Goal: Transaction & Acquisition: Purchase product/service

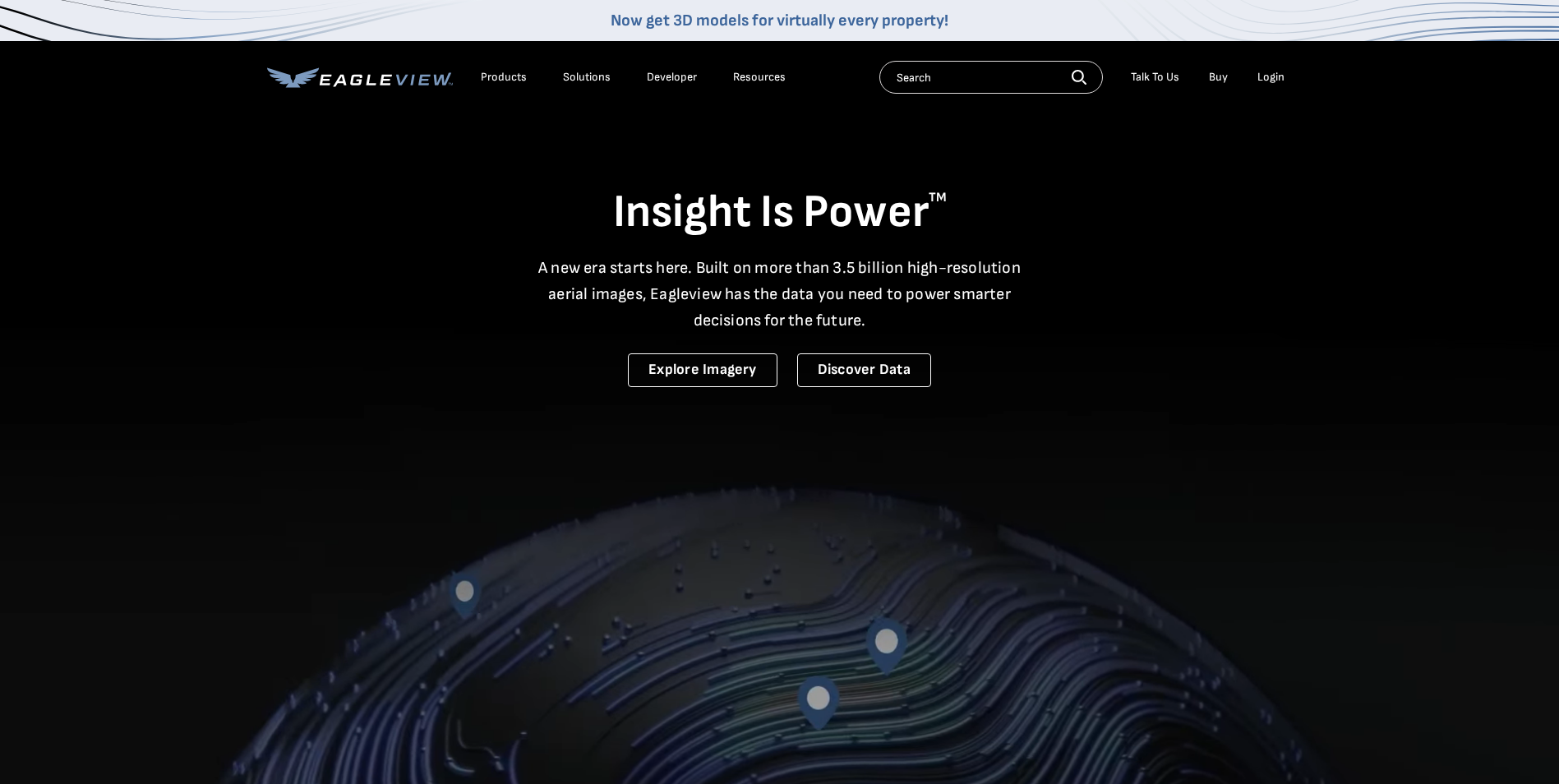
click at [1267, 73] on div "Login" at bounding box center [1271, 77] width 27 height 14
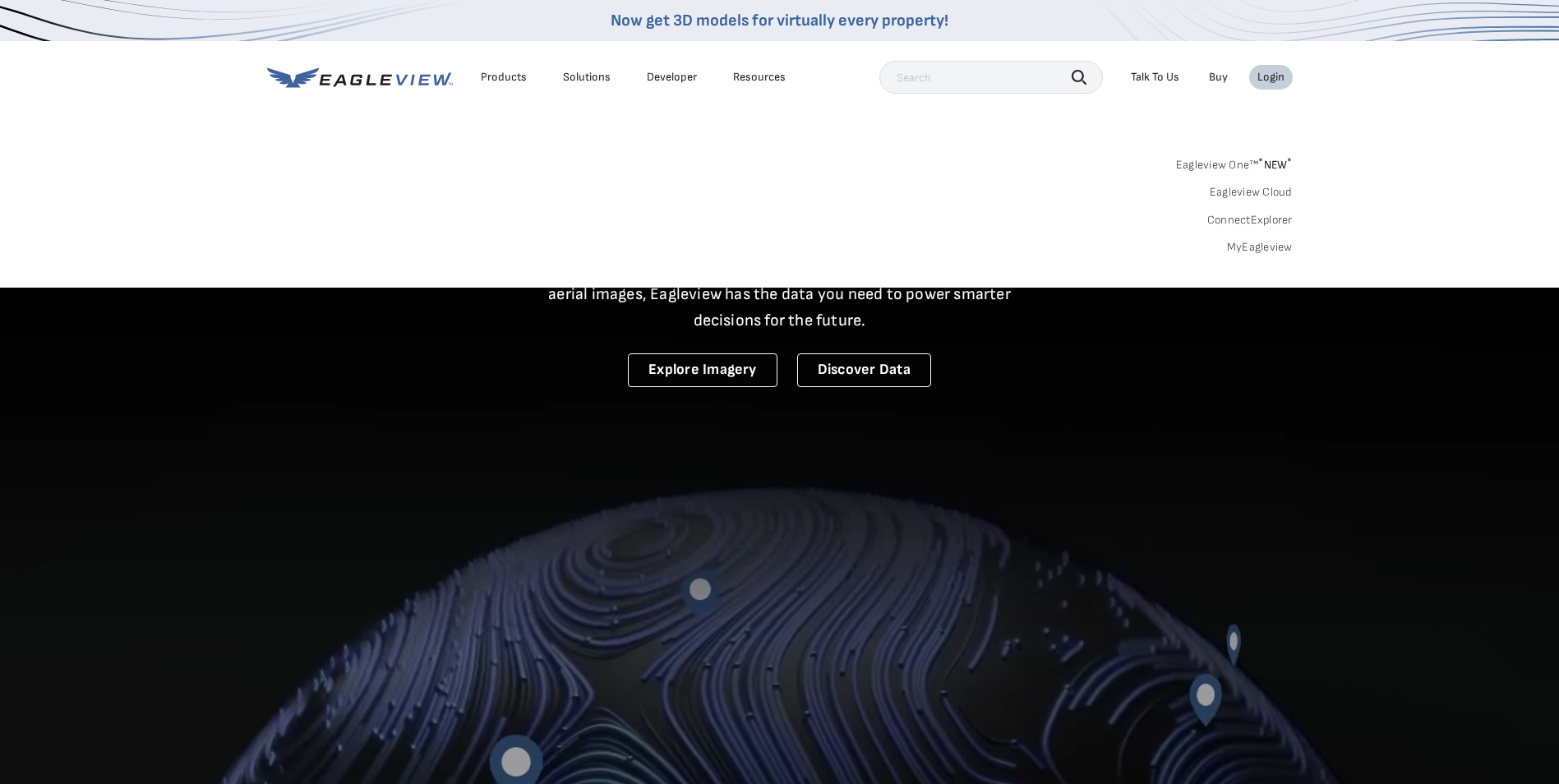
click at [1266, 245] on link "MyEagleview" at bounding box center [1260, 247] width 65 height 14
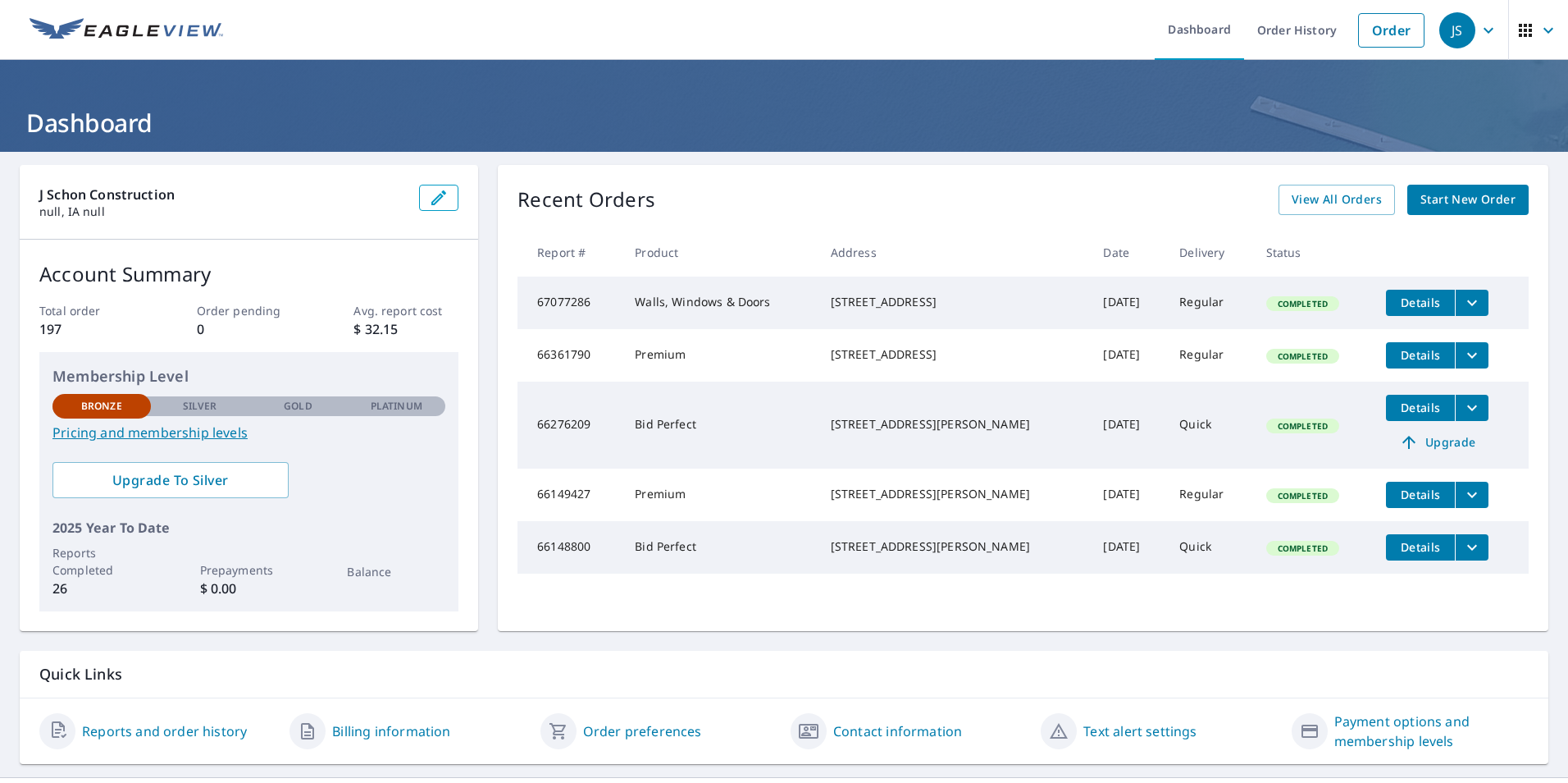
click at [143, 433] on link "Pricing and membership levels" at bounding box center [249, 432] width 393 height 20
click at [1463, 301] on icon "filesDropdownBtn-67077286" at bounding box center [1472, 302] width 20 height 20
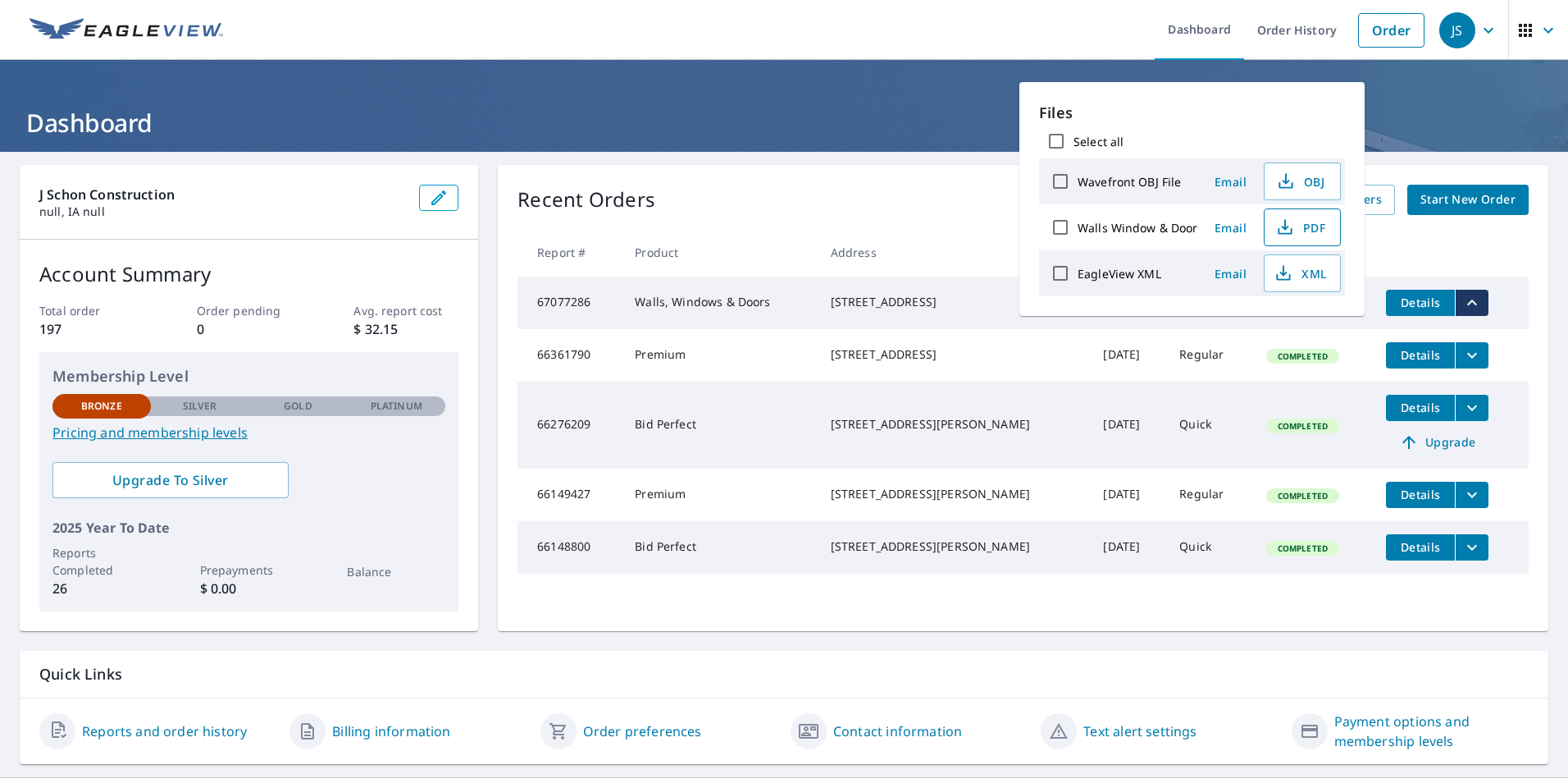
click at [1315, 219] on span "PDF" at bounding box center [1301, 227] width 53 height 20
click at [1388, 30] on link "Order" at bounding box center [1391, 30] width 66 height 35
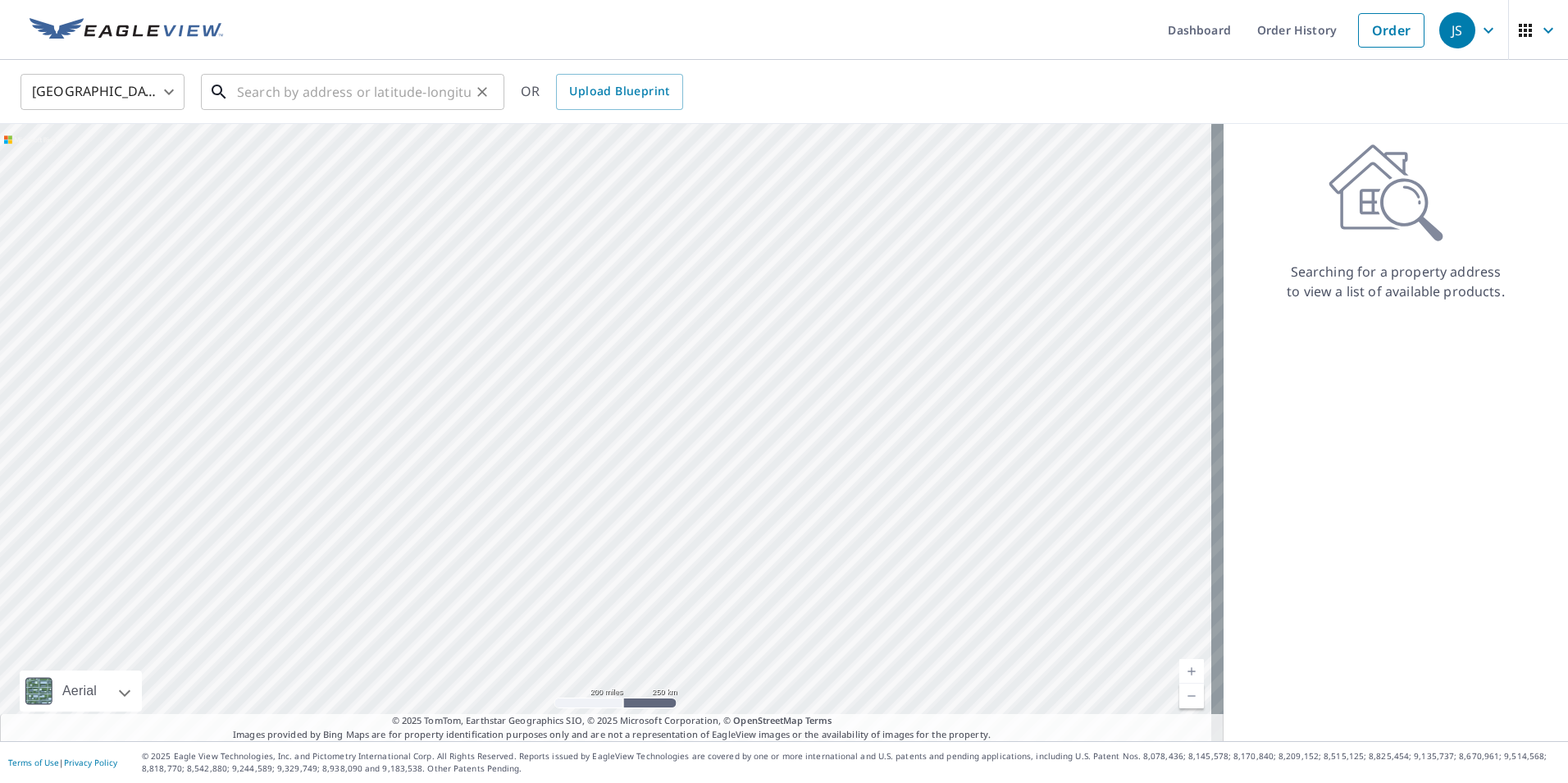
click at [419, 87] on input "text" at bounding box center [353, 92] width 233 height 46
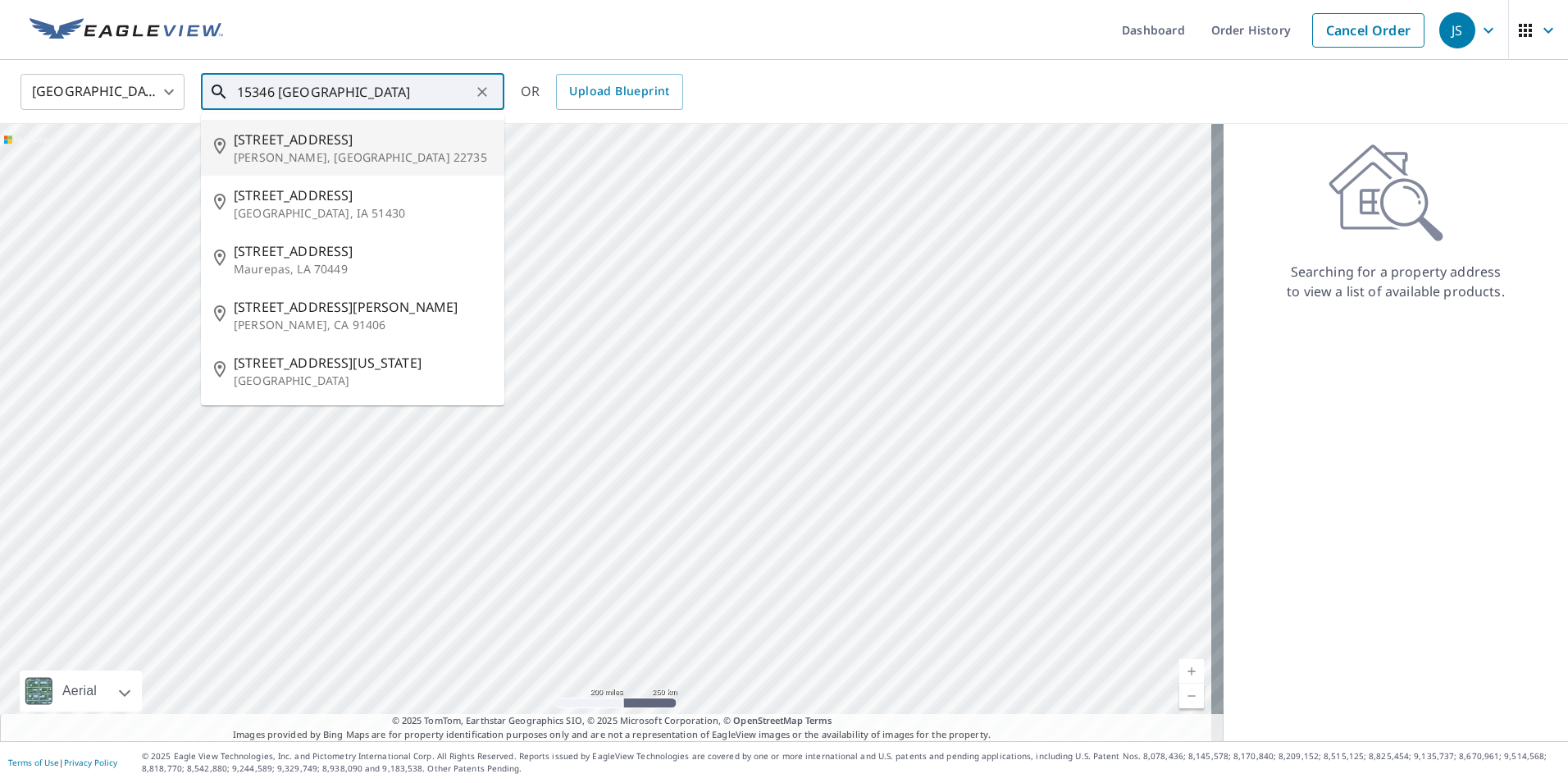
click at [391, 151] on p "Reva, VA 22735" at bounding box center [362, 157] width 257 height 16
type input "15346 Colchester Ln Reva, VA 22735"
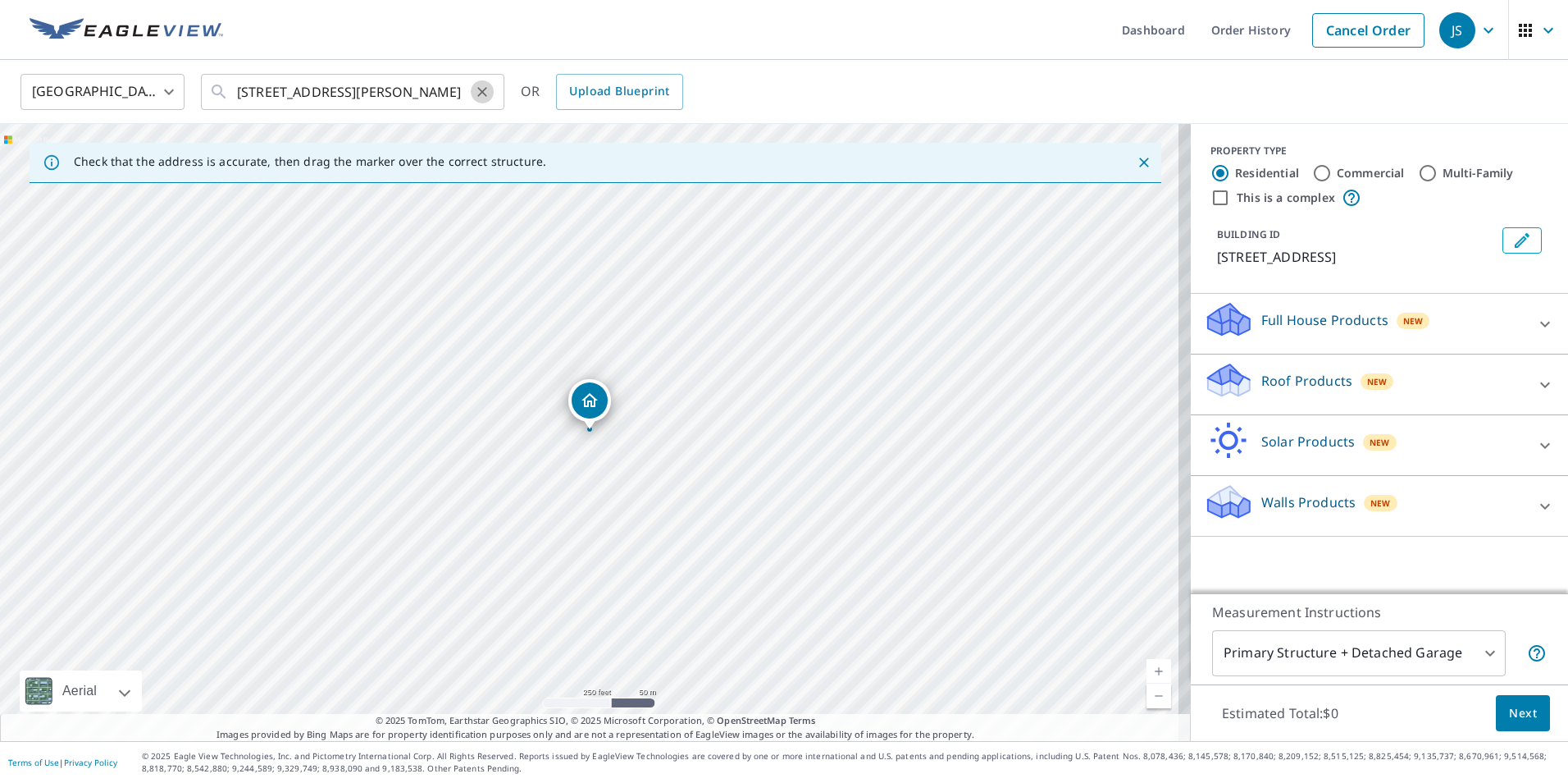
click at [481, 96] on icon "Clear" at bounding box center [481, 92] width 16 height 16
click at [391, 87] on input "text" at bounding box center [353, 92] width 233 height 46
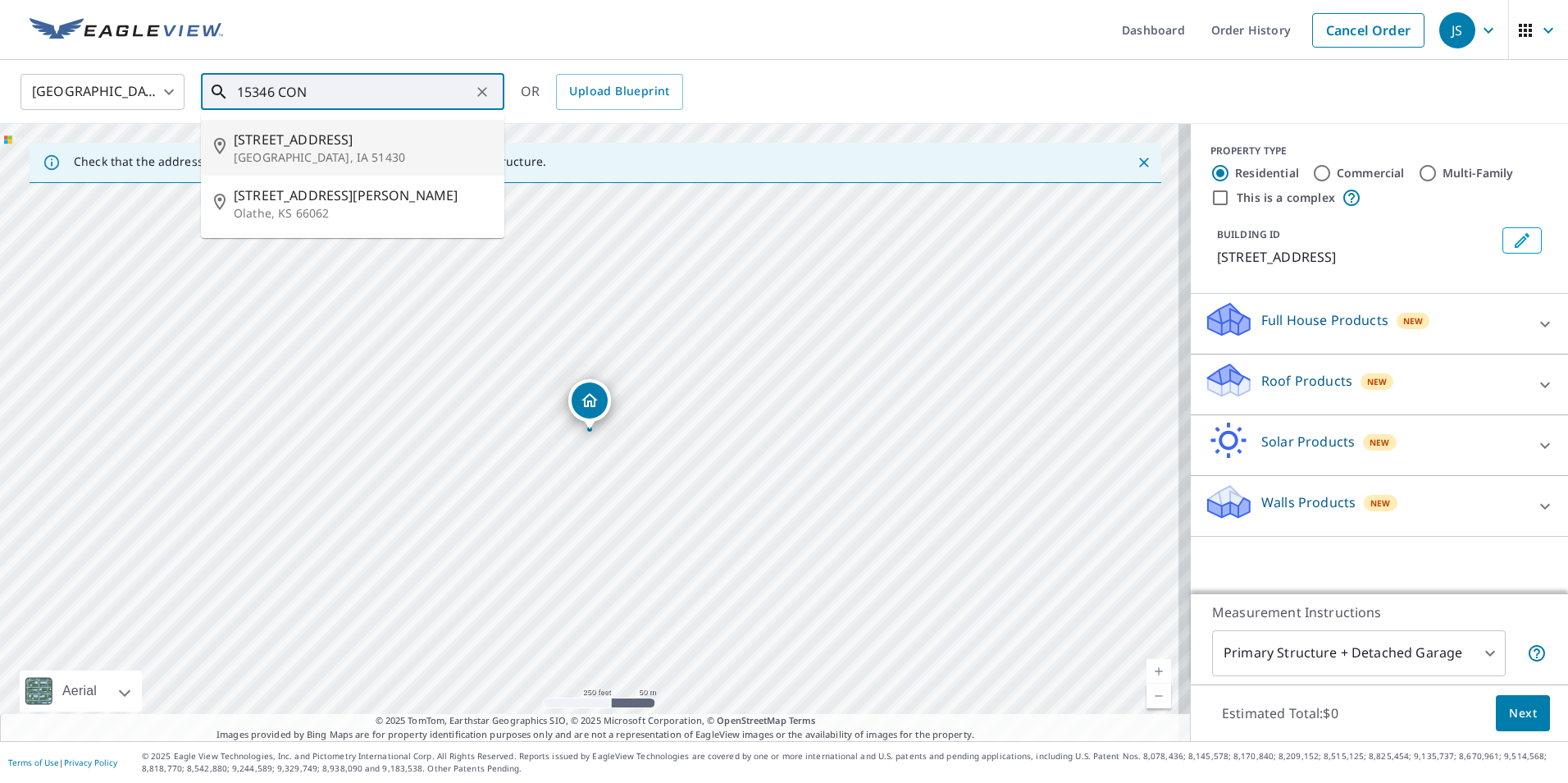
click at [337, 144] on span "15346 Concord Ave" at bounding box center [362, 139] width 257 height 20
type input "15346 Concord Ave Arcadia, IA 51430"
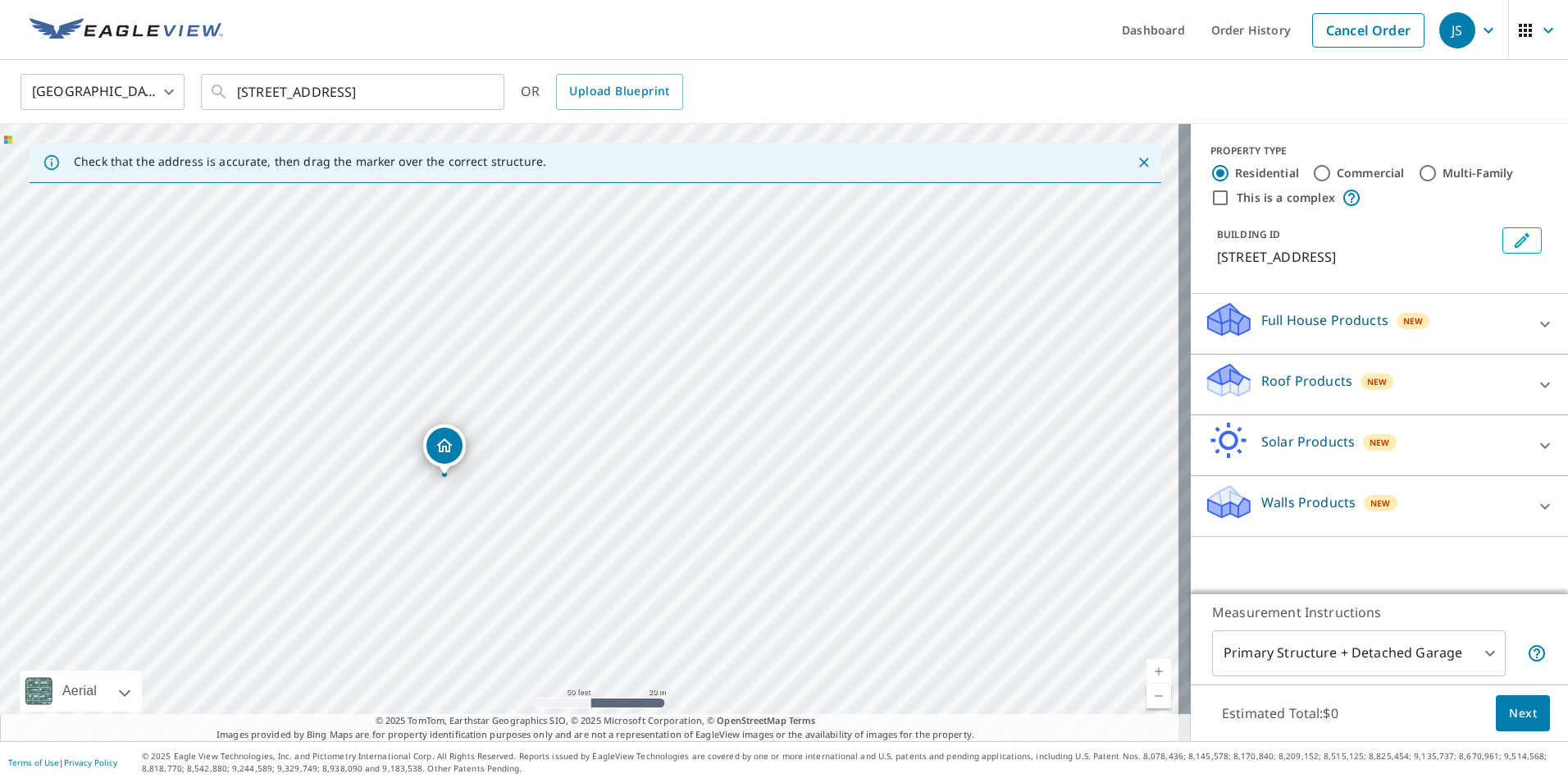
drag, startPoint x: 594, startPoint y: 400, endPoint x: 449, endPoint y: 445, distance: 151.8
click at [1536, 382] on icon at bounding box center [1545, 385] width 20 height 20
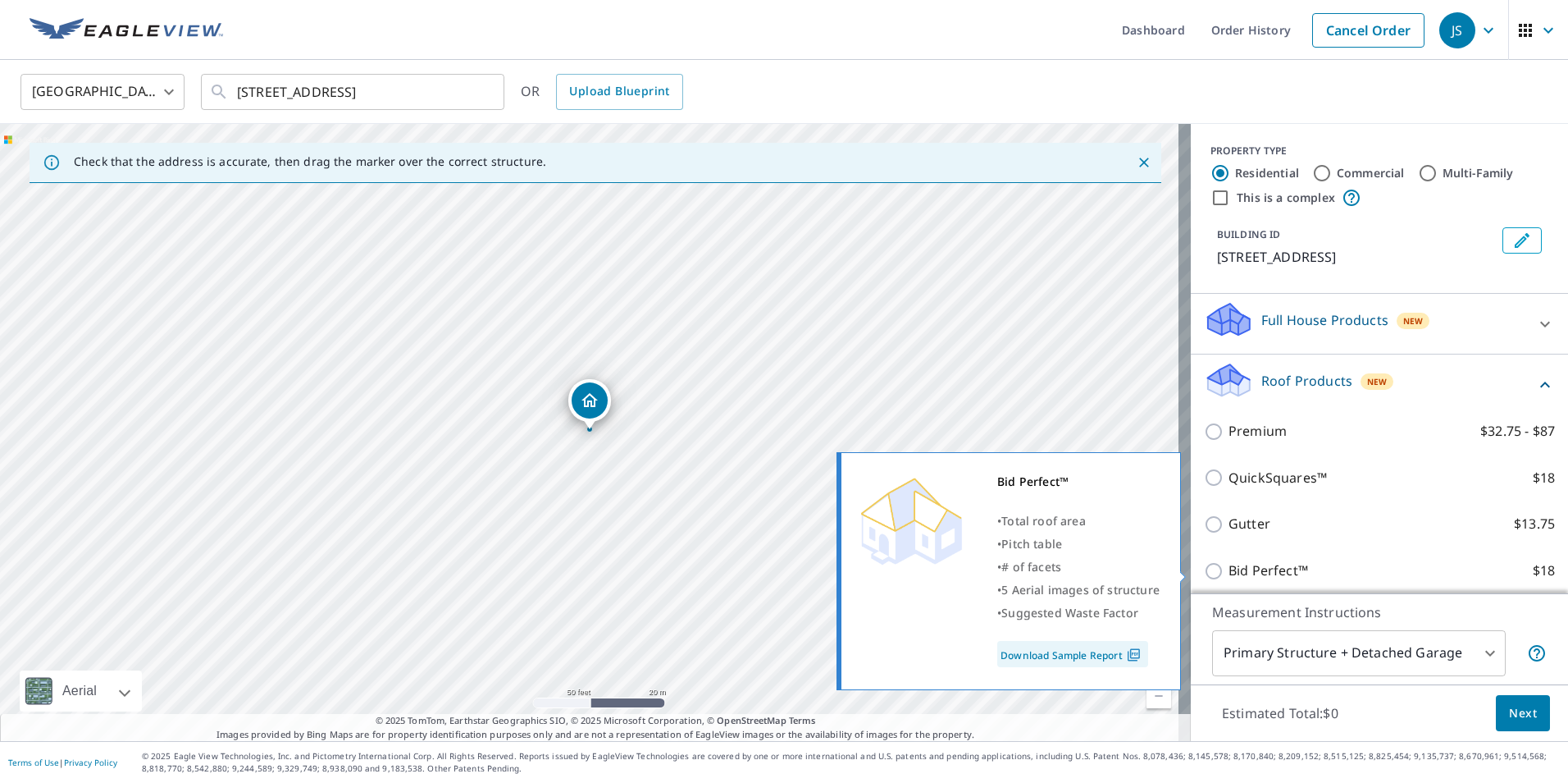
click at [1204, 572] on input "Bid Perfect™ $18" at bounding box center [1216, 571] width 25 height 20
checkbox input "true"
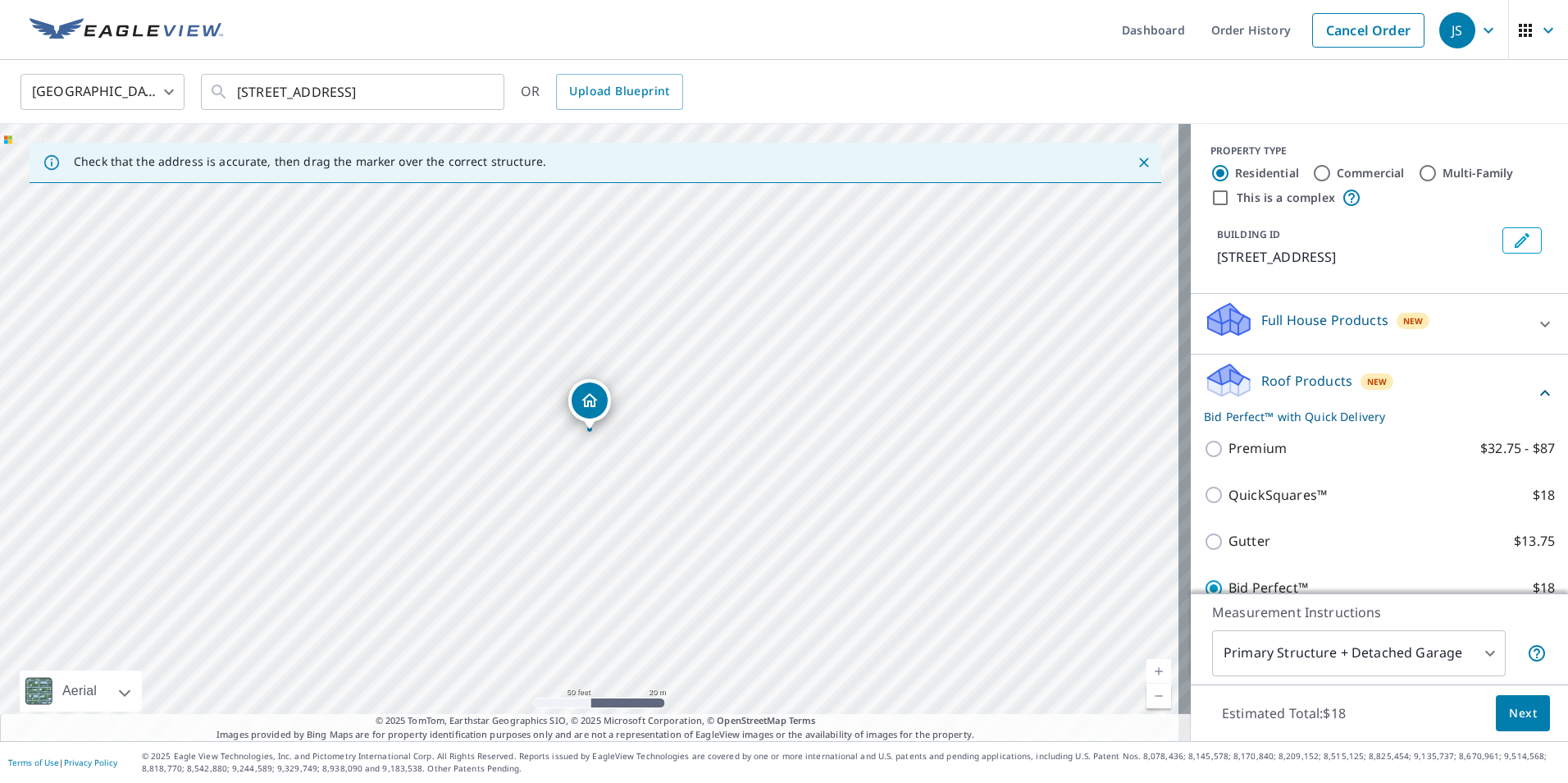
click at [1513, 713] on span "Next" at bounding box center [1523, 713] width 28 height 20
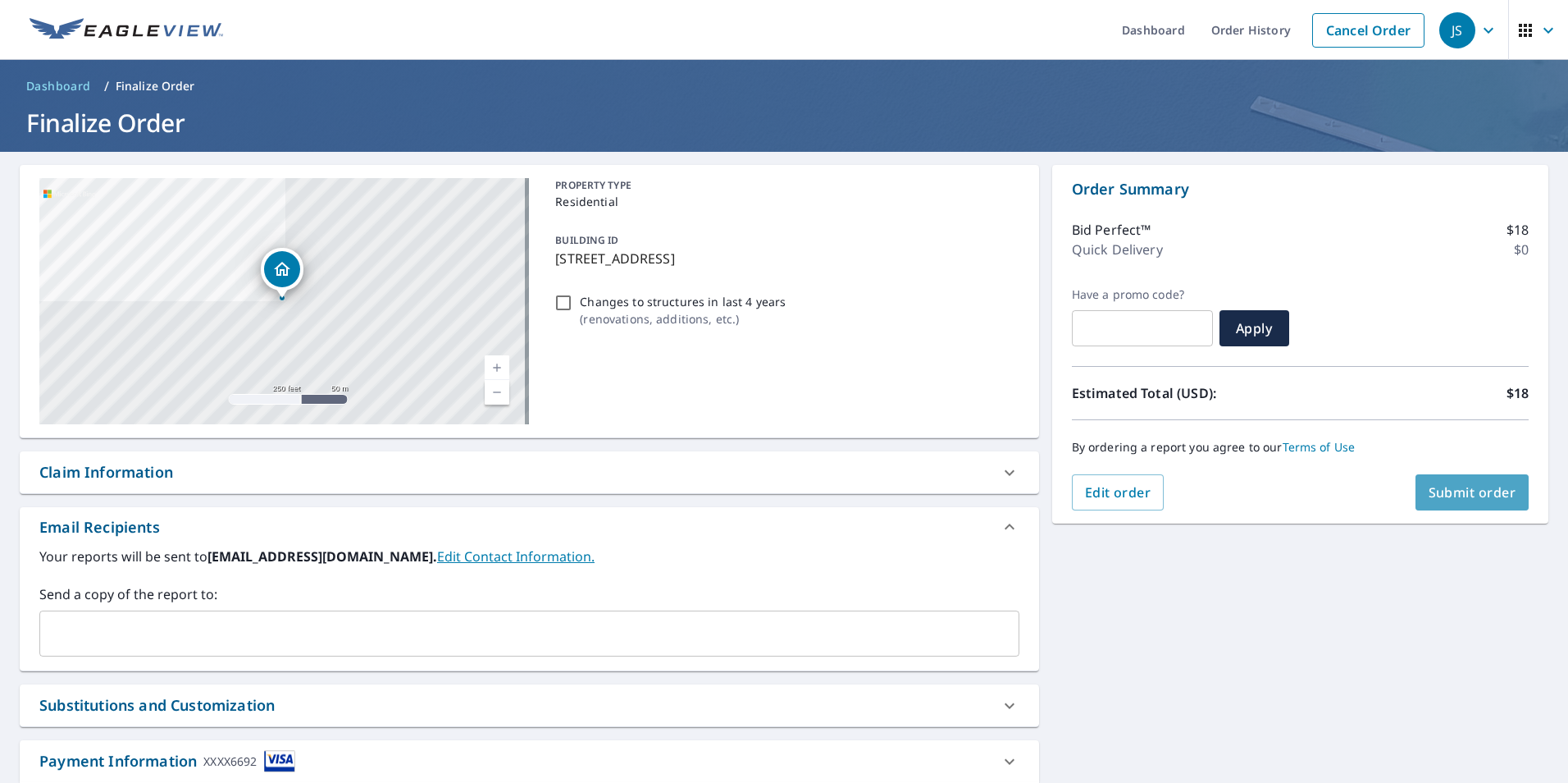
click at [1458, 488] on span "Submit order" at bounding box center [1472, 492] width 87 height 18
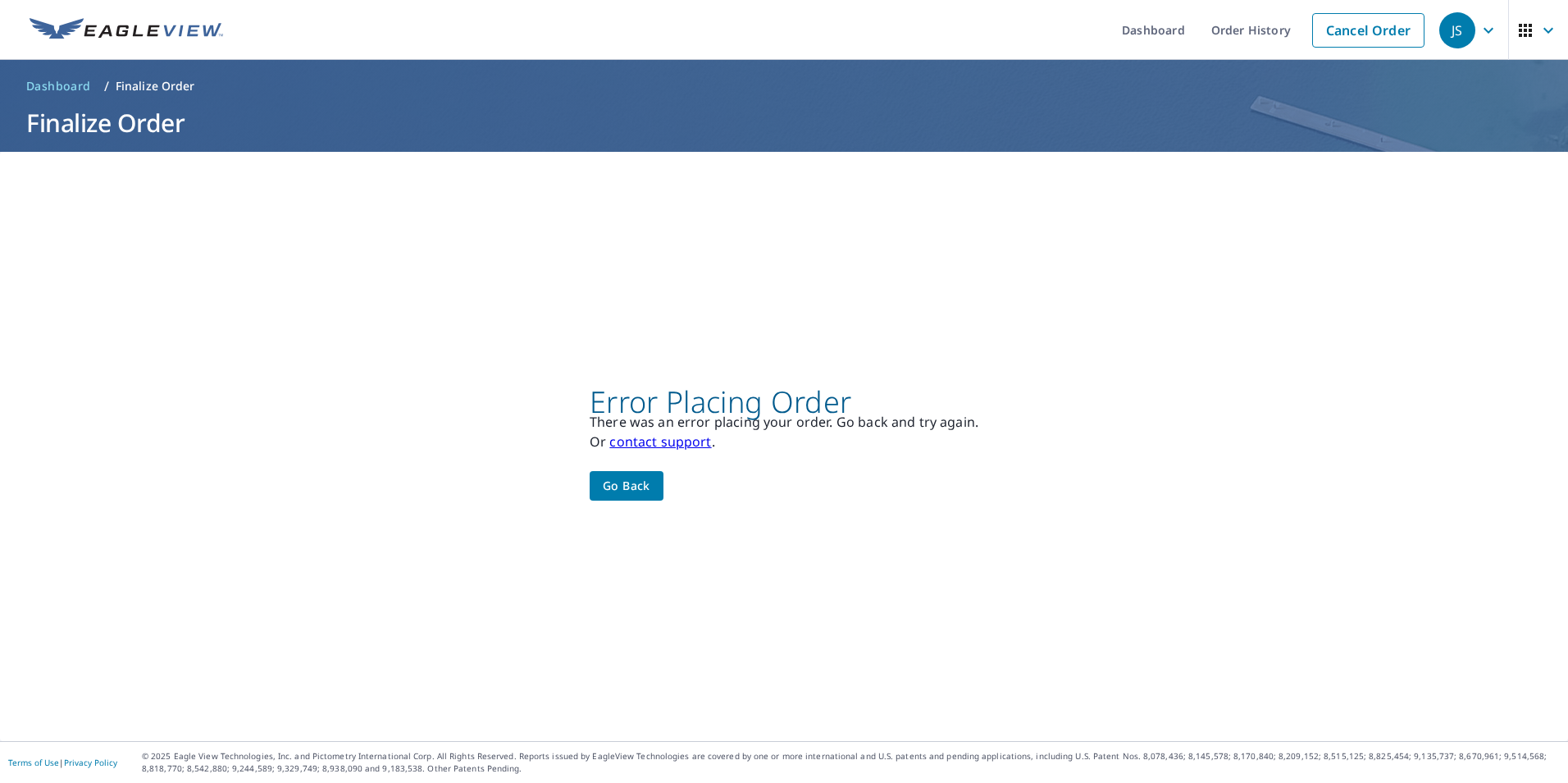
click at [627, 478] on span "Go back" at bounding box center [627, 486] width 48 height 20
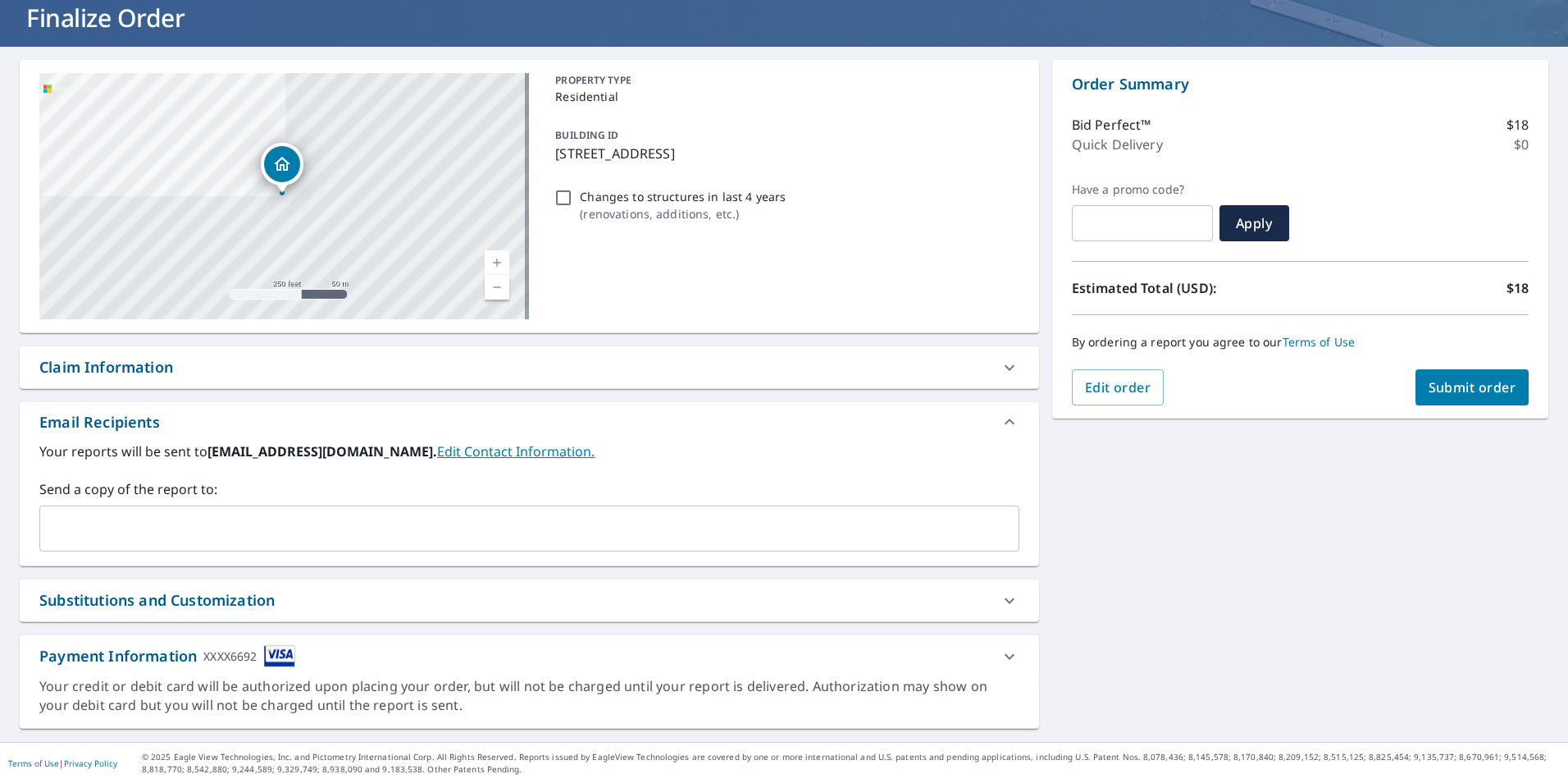
scroll to position [106, 0]
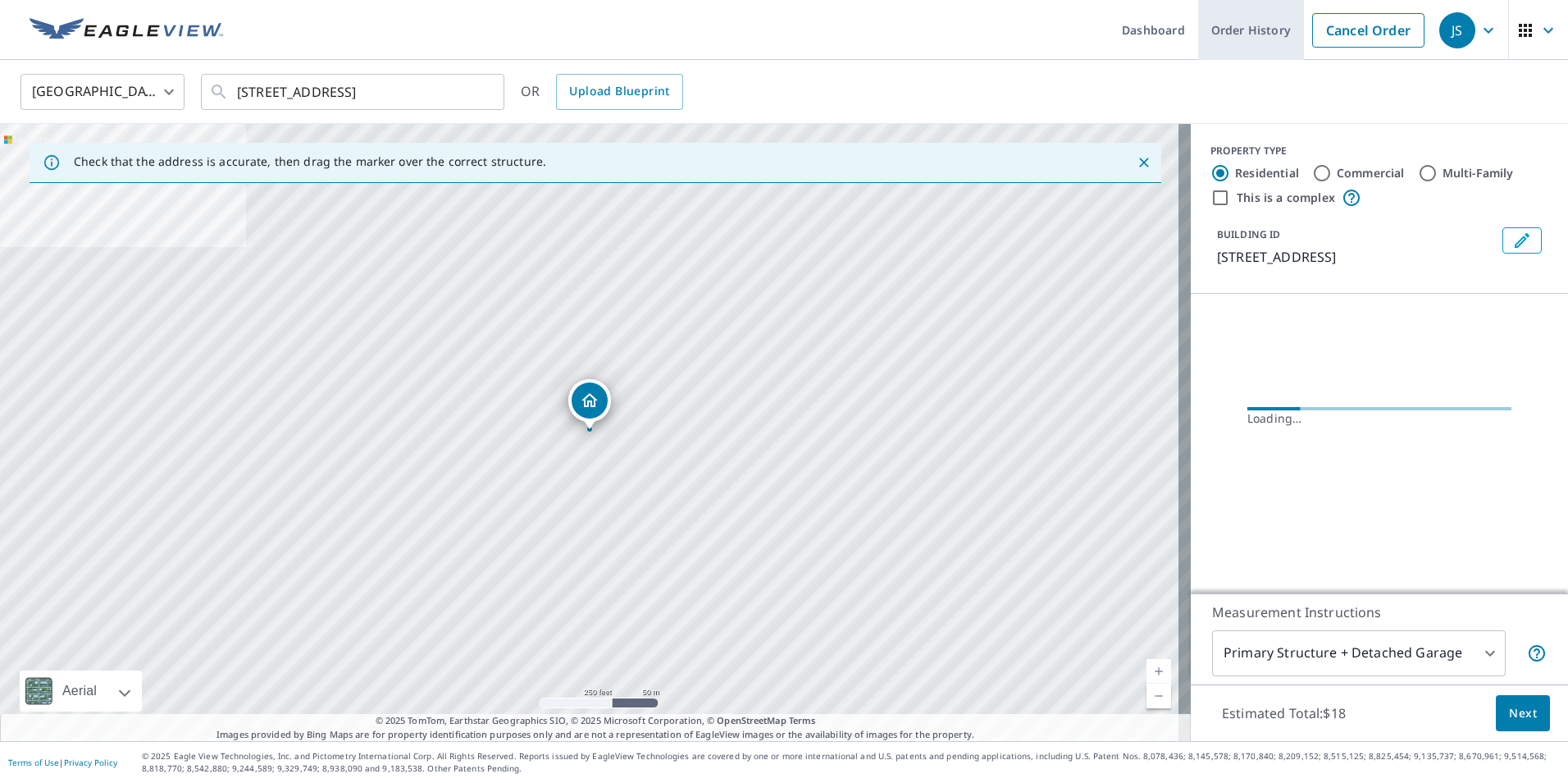
click at [1245, 23] on link "Order History" at bounding box center [1251, 30] width 106 height 60
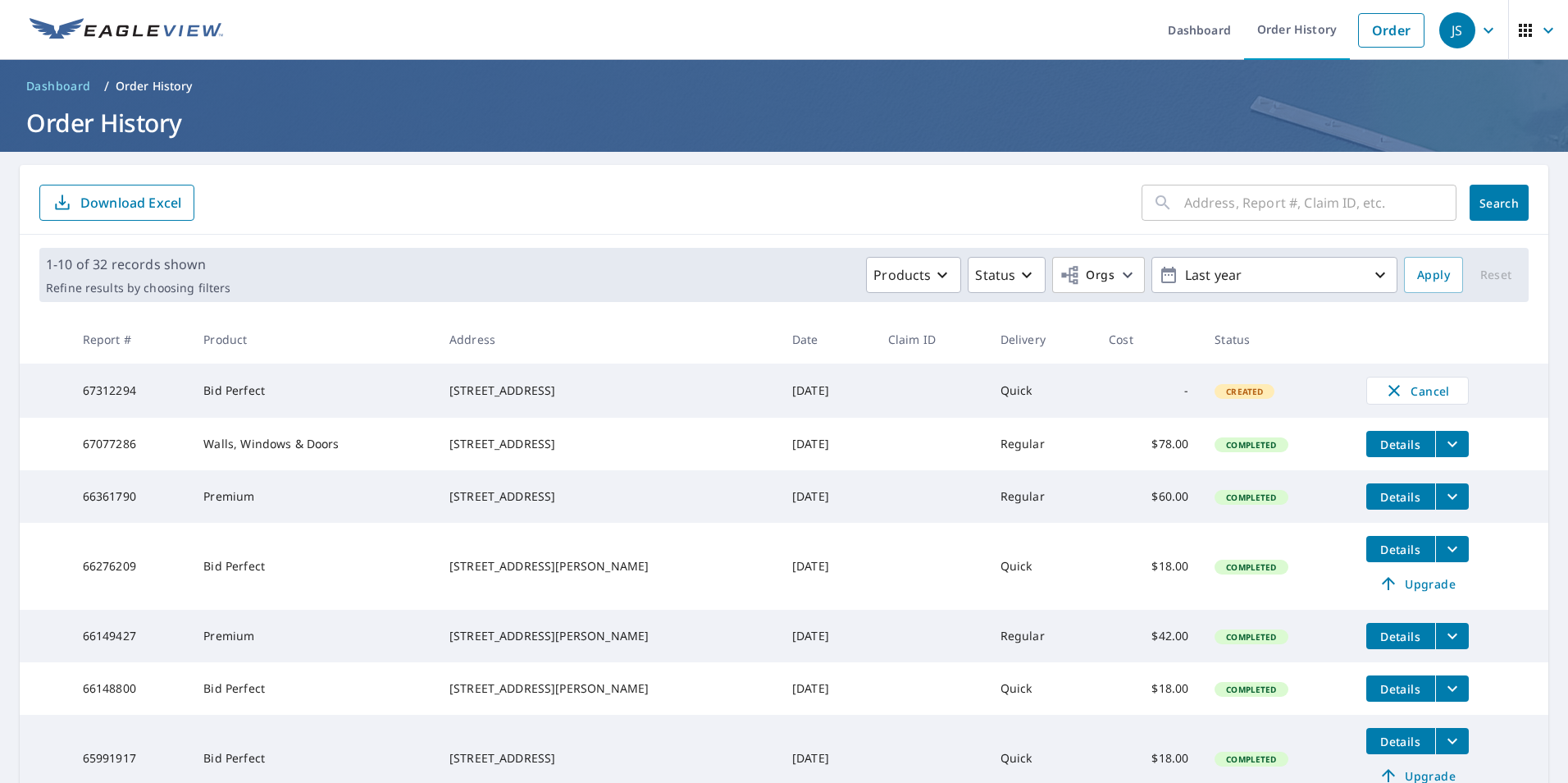
click at [1184, 206] on input "text" at bounding box center [1320, 203] width 273 height 46
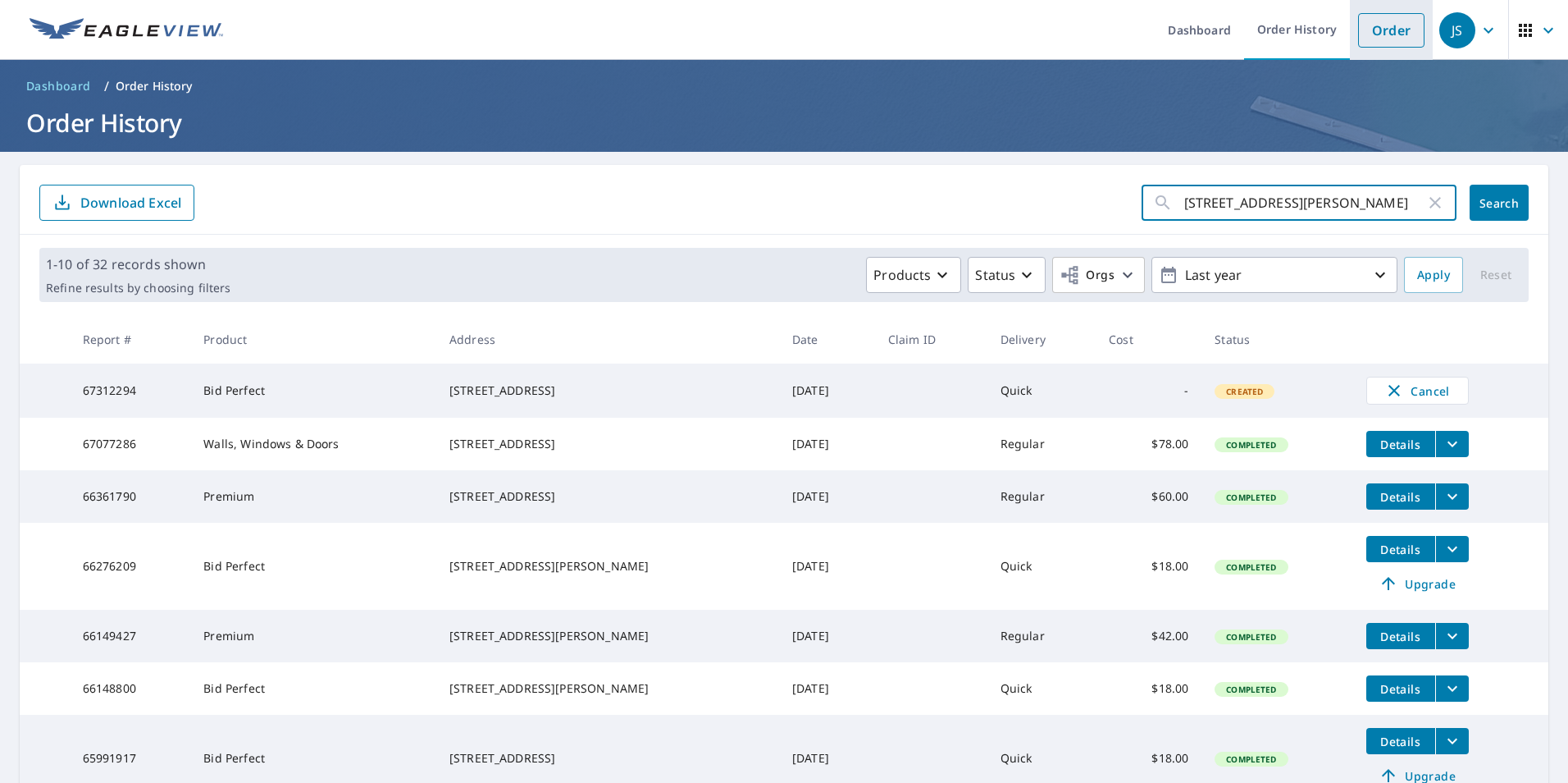
type input "850 MAXWELL DRIVE"
click at [1387, 27] on link "Order" at bounding box center [1391, 30] width 66 height 35
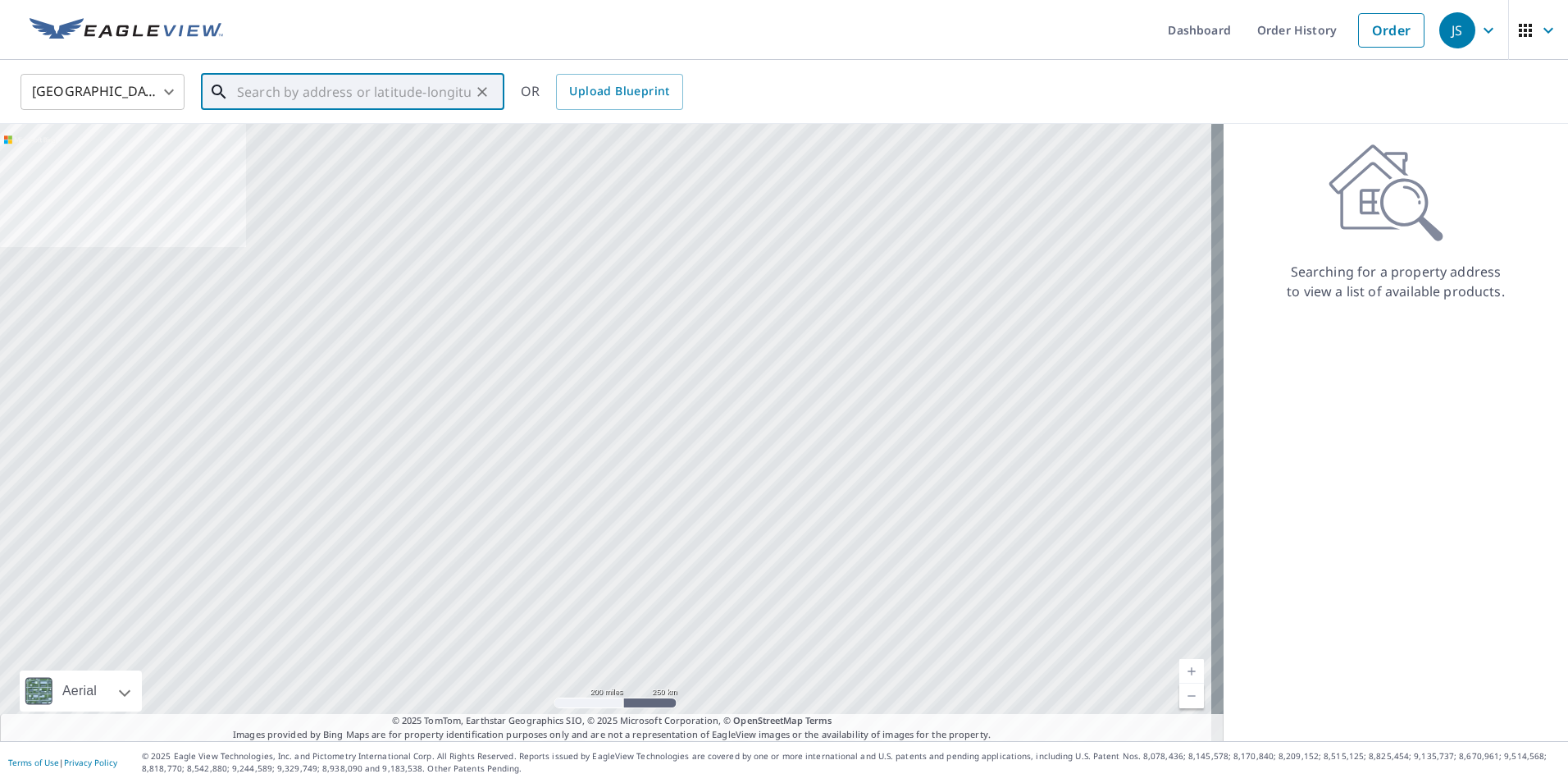
click at [462, 81] on input "text" at bounding box center [353, 92] width 233 height 46
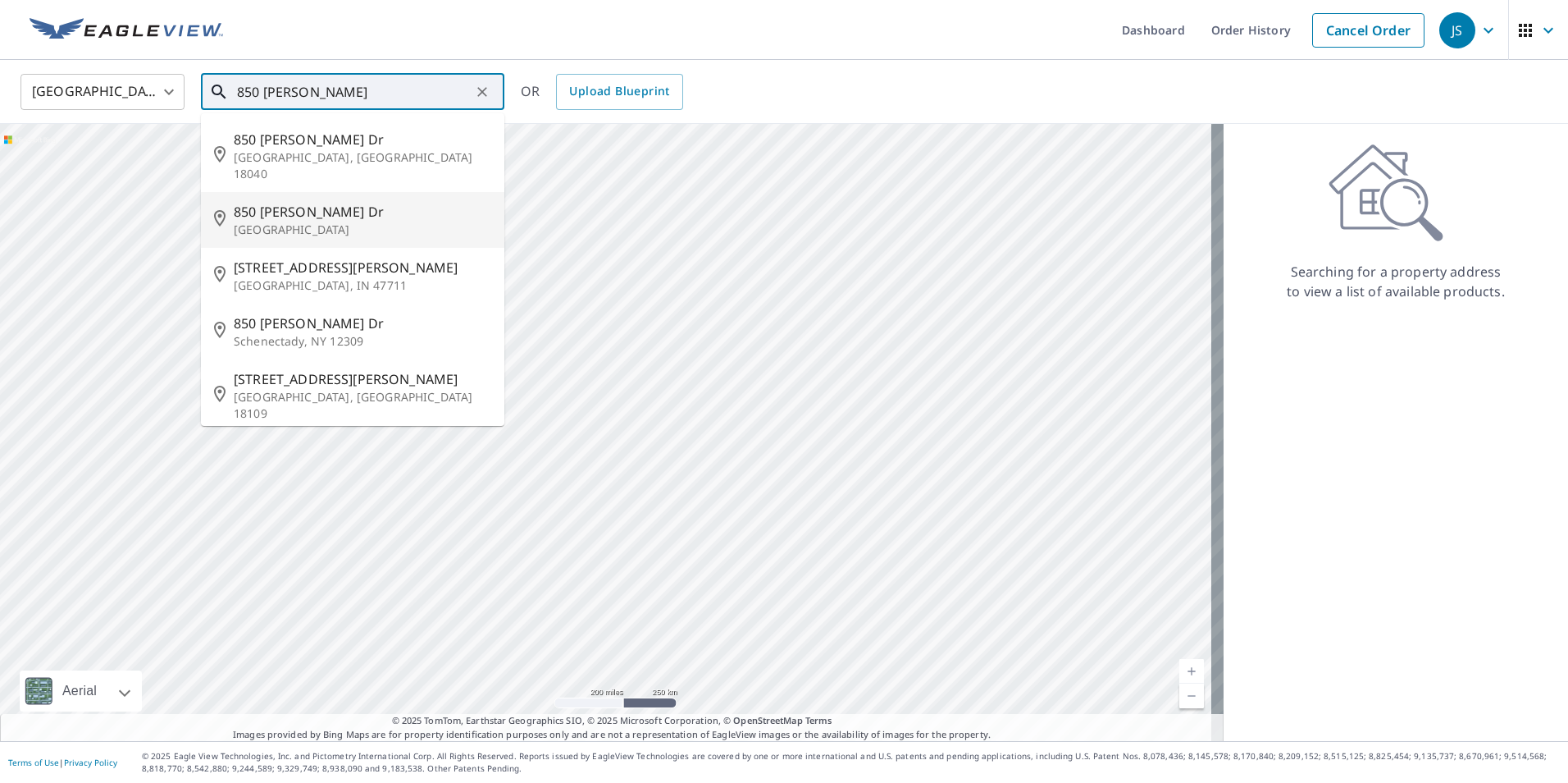
click at [434, 202] on span "850 Maxwell Dr" at bounding box center [362, 211] width 257 height 20
type input "850 Maxwell Dr Carroll, IA 51401"
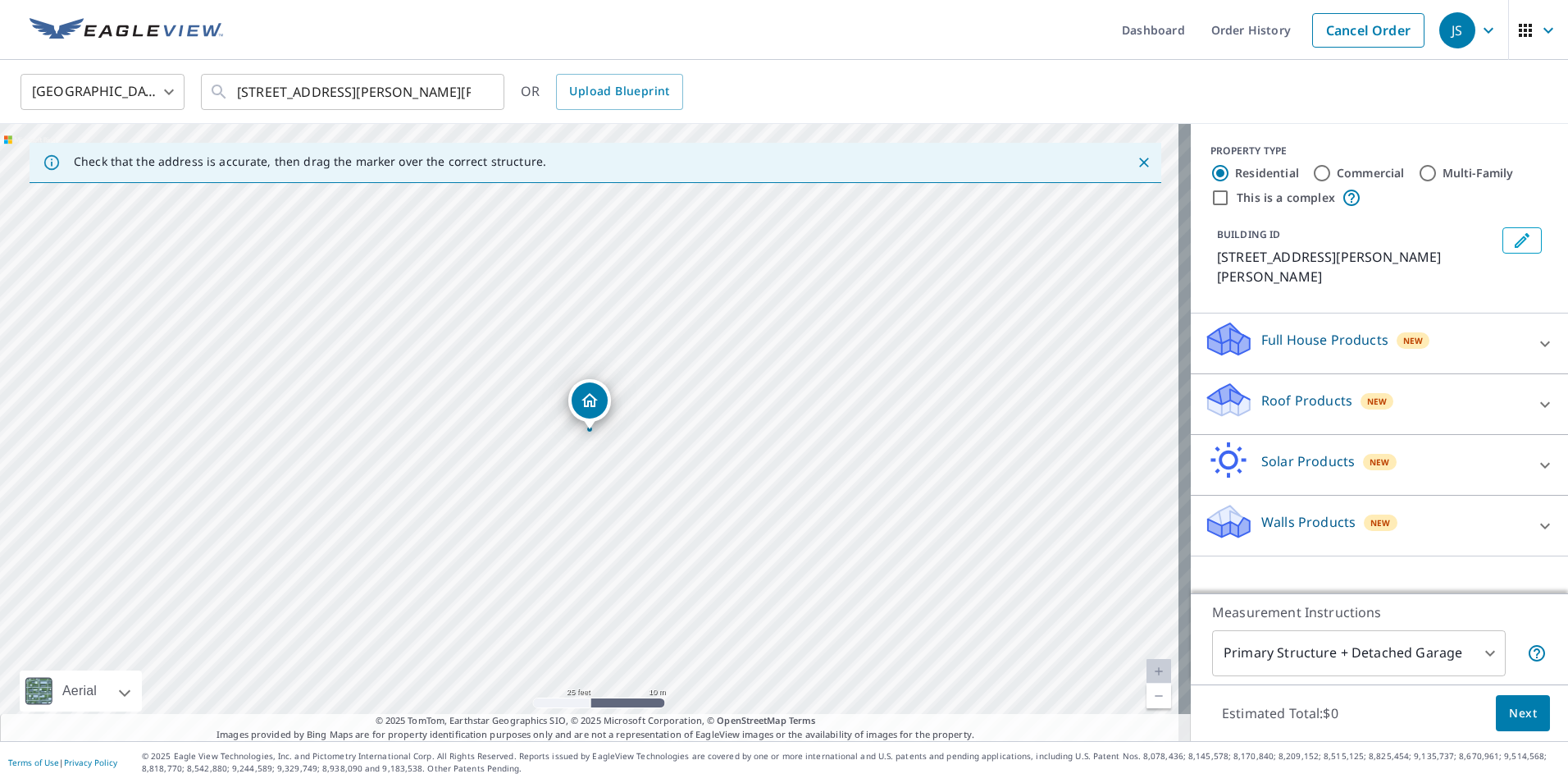
click at [1292, 391] on p "Roof Products" at bounding box center [1307, 400] width 91 height 20
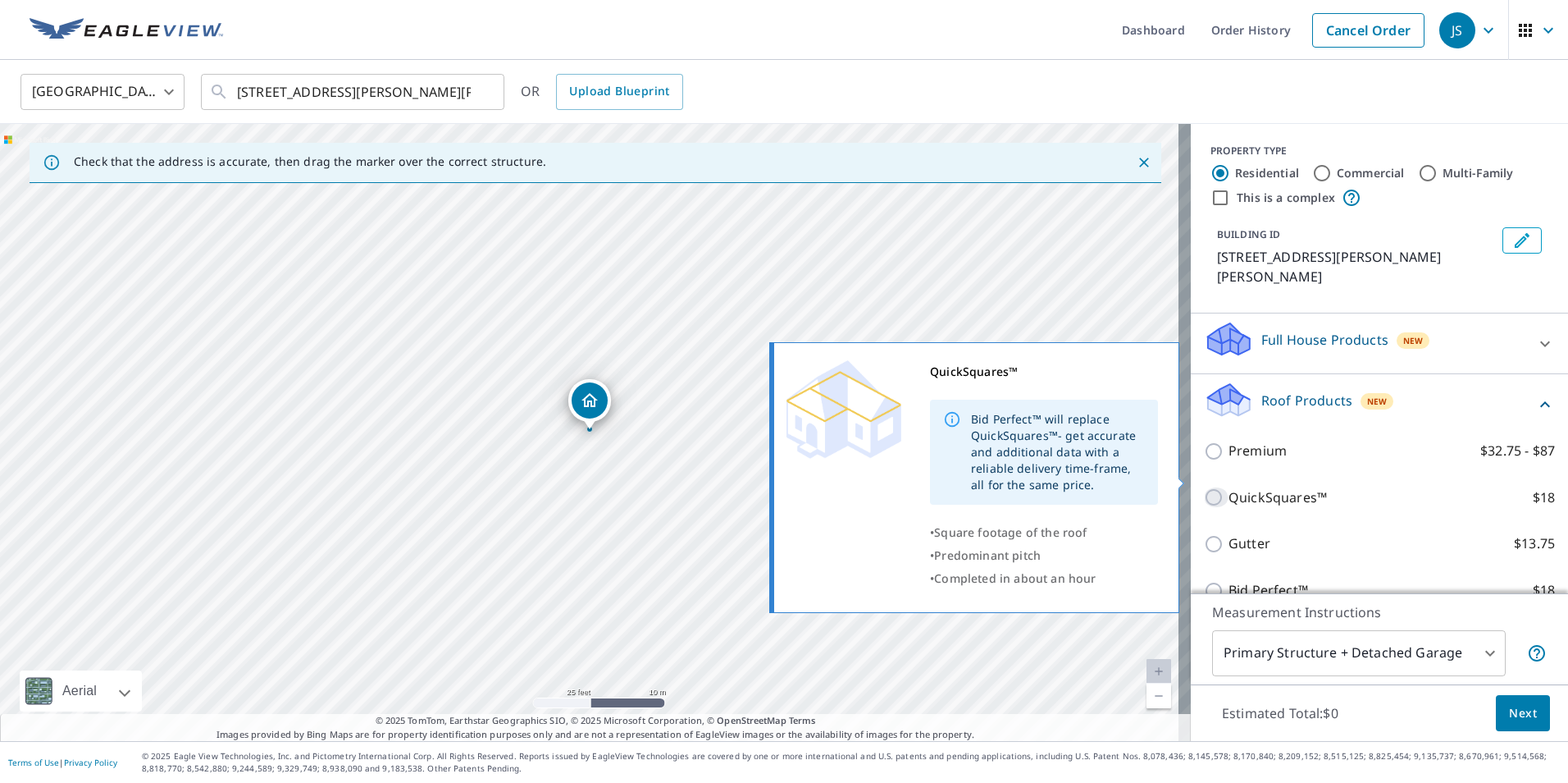
click at [1204, 487] on input "QuickSquares™ $18" at bounding box center [1216, 497] width 25 height 20
checkbox input "true"
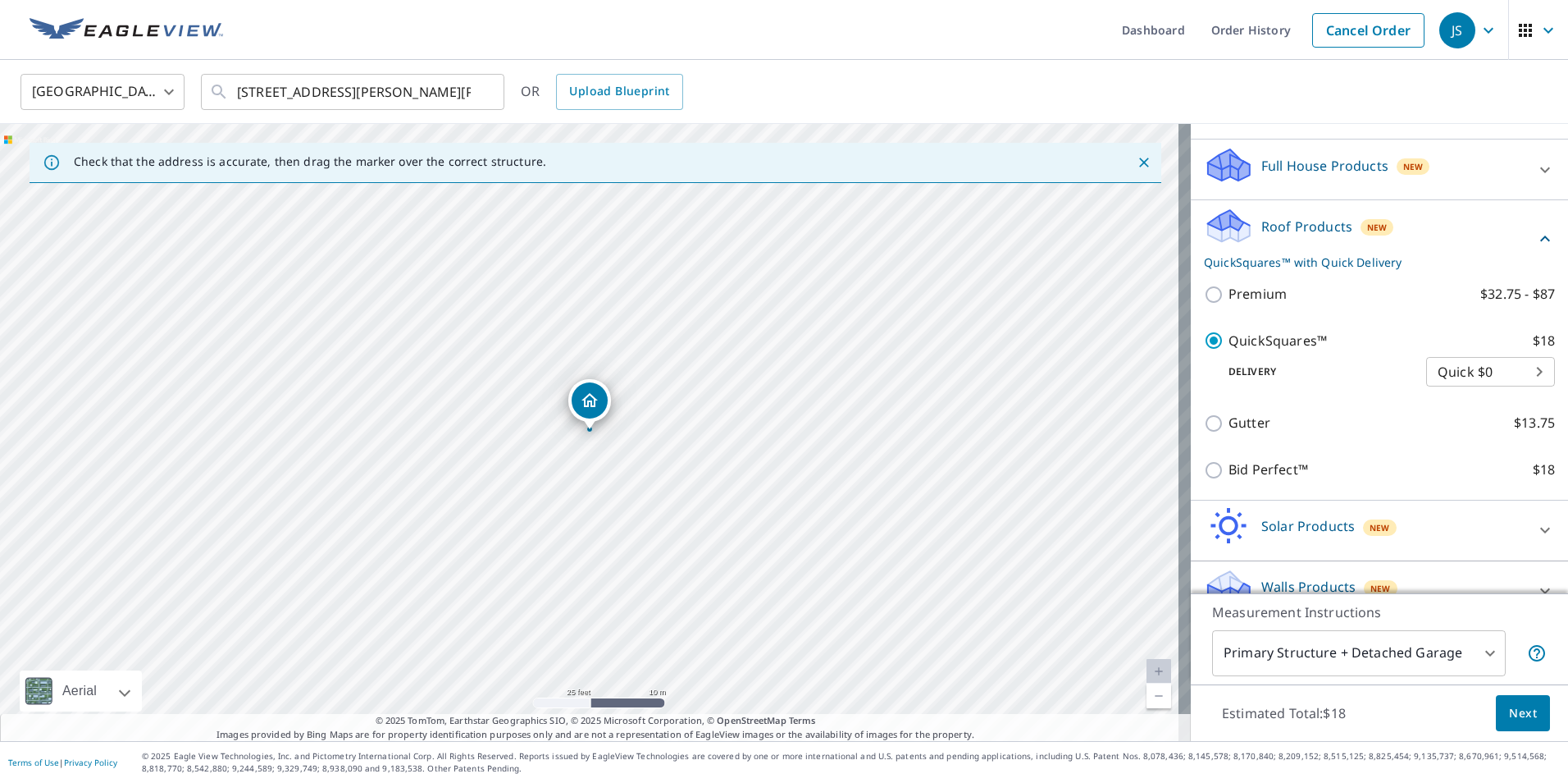
scroll to position [183, 0]
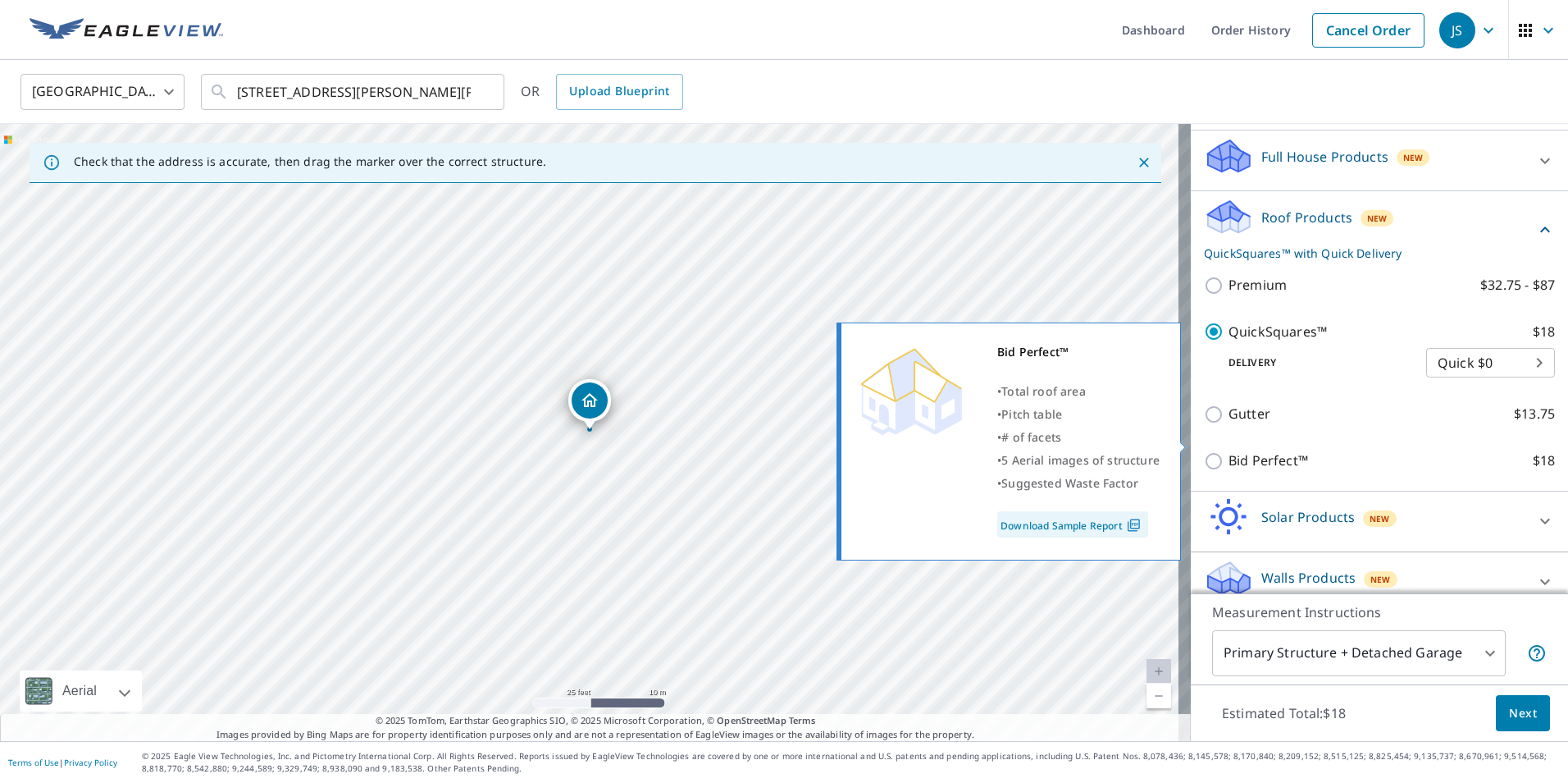
click at [1228, 450] on p "Bid Perfect™" at bounding box center [1268, 460] width 80 height 20
click at [1225, 451] on input "Bid Perfect™ $18" at bounding box center [1216, 460] width 25 height 20
checkbox input "true"
checkbox input "false"
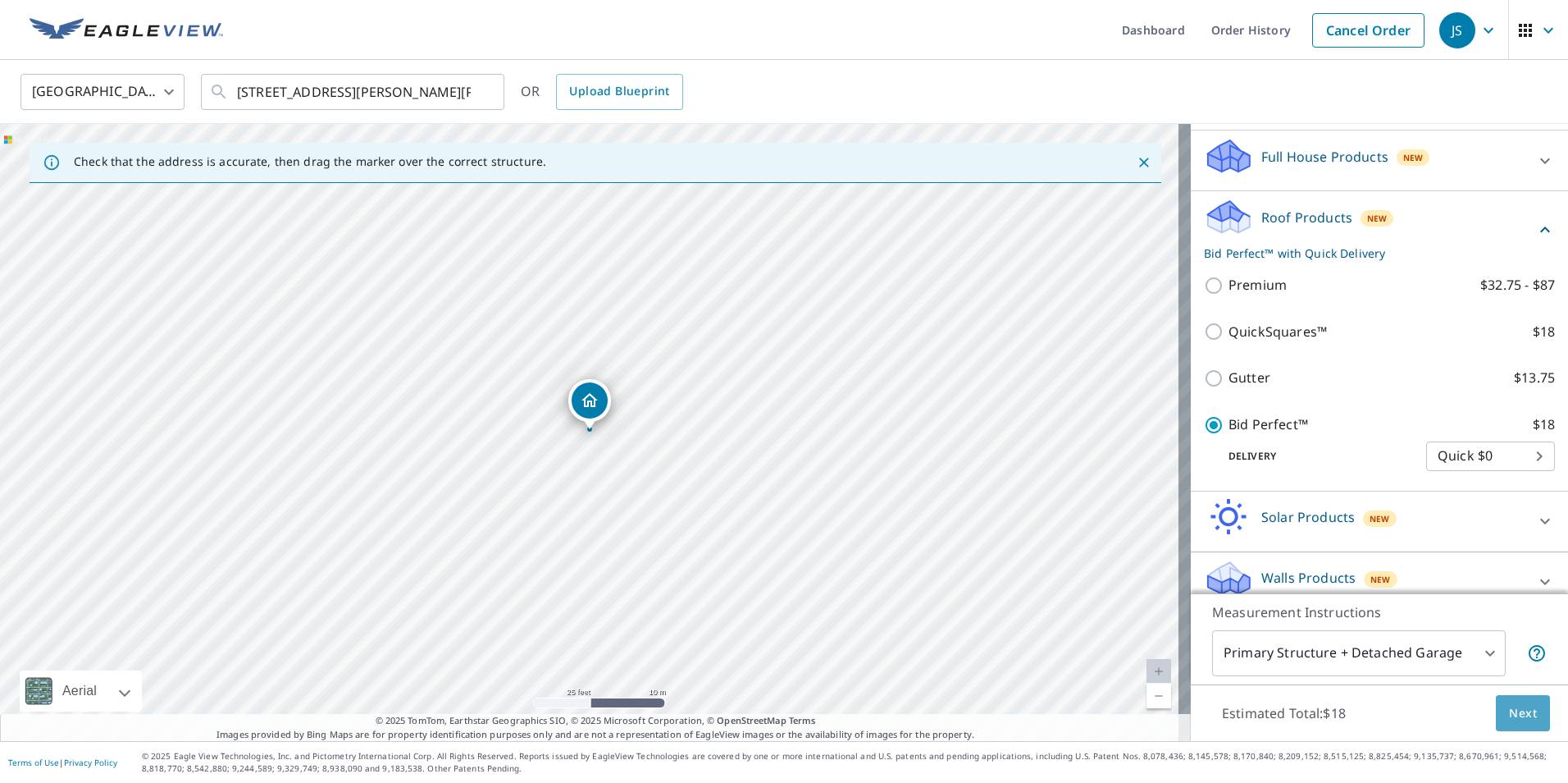
click at [1516, 711] on span "Next" at bounding box center [1523, 713] width 28 height 20
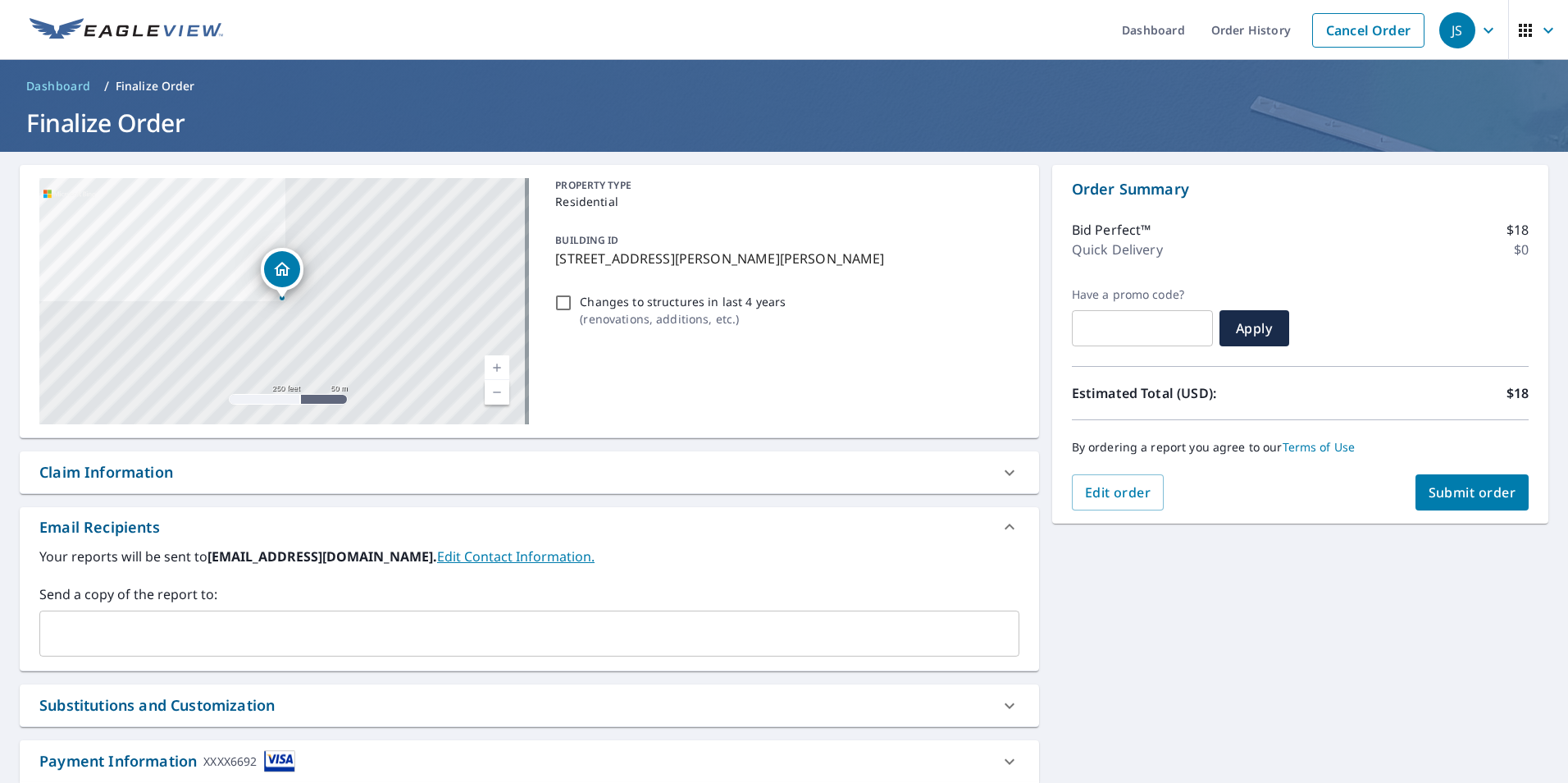
click at [1461, 490] on span "Submit order" at bounding box center [1472, 492] width 87 height 18
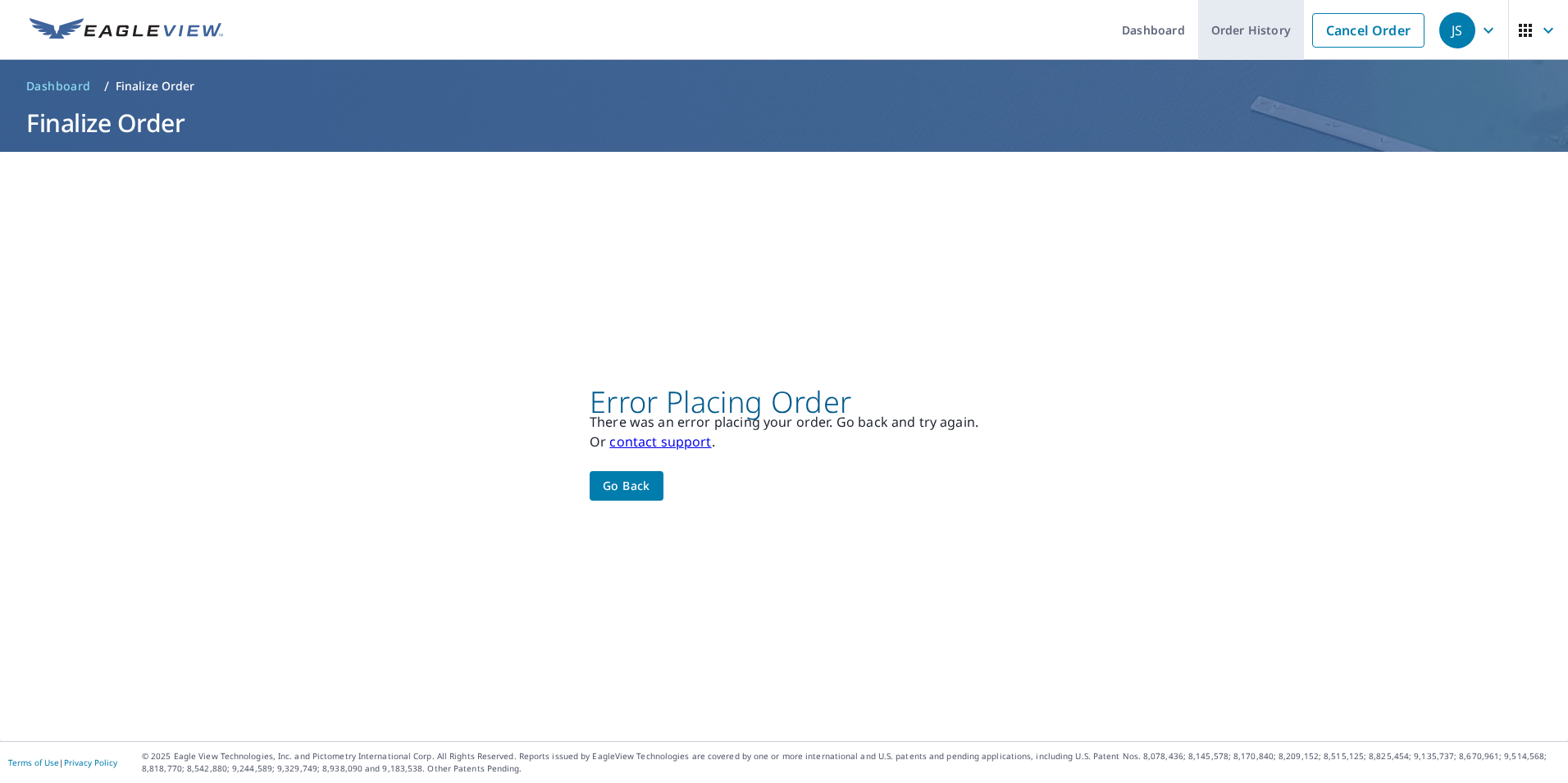
click at [1228, 29] on link "Order History" at bounding box center [1251, 30] width 106 height 60
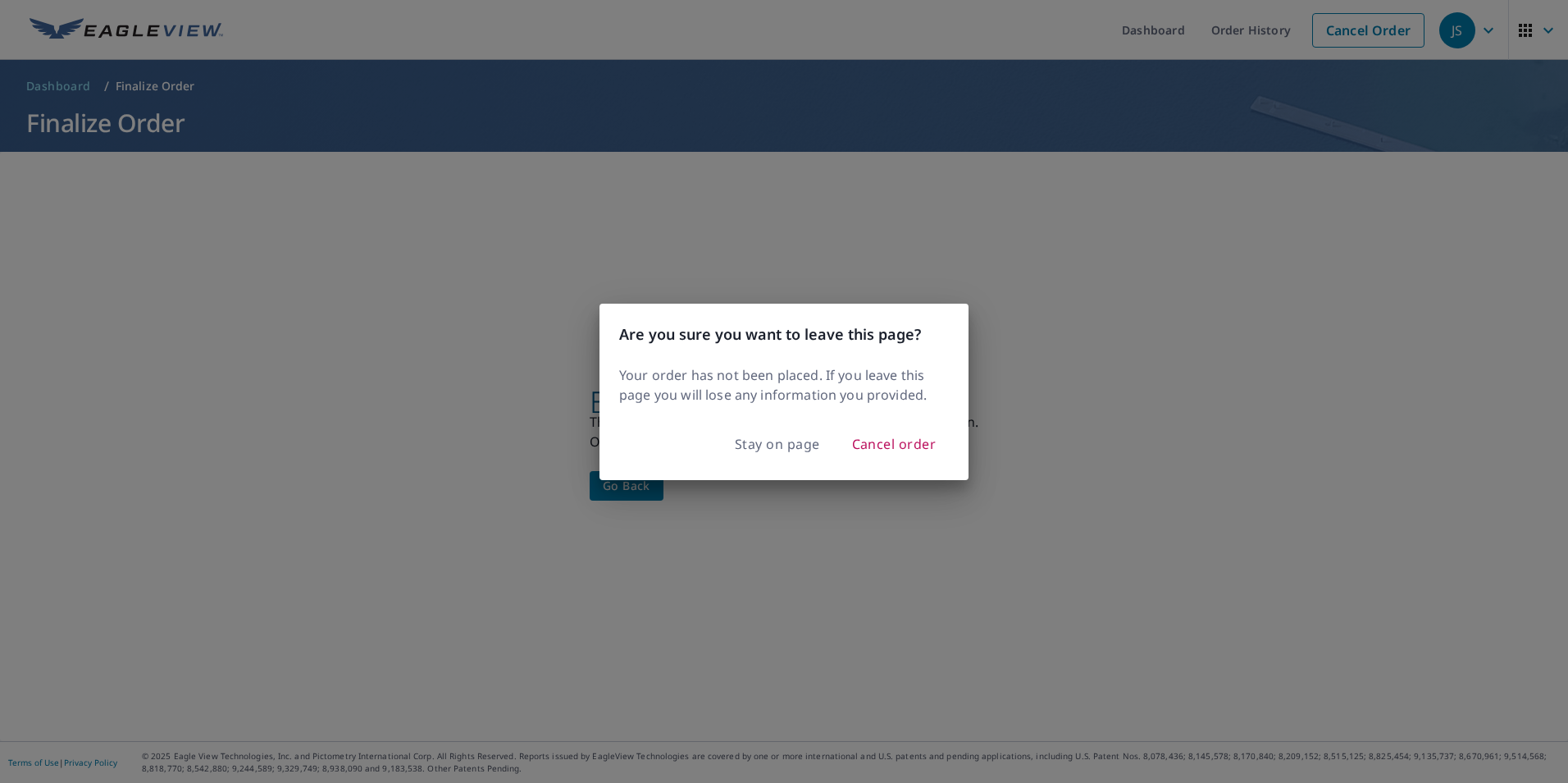
click at [387, 211] on div "Are you sure you want to leave this page? Your order has not been placed. If yo…" at bounding box center [784, 392] width 1568 height 783
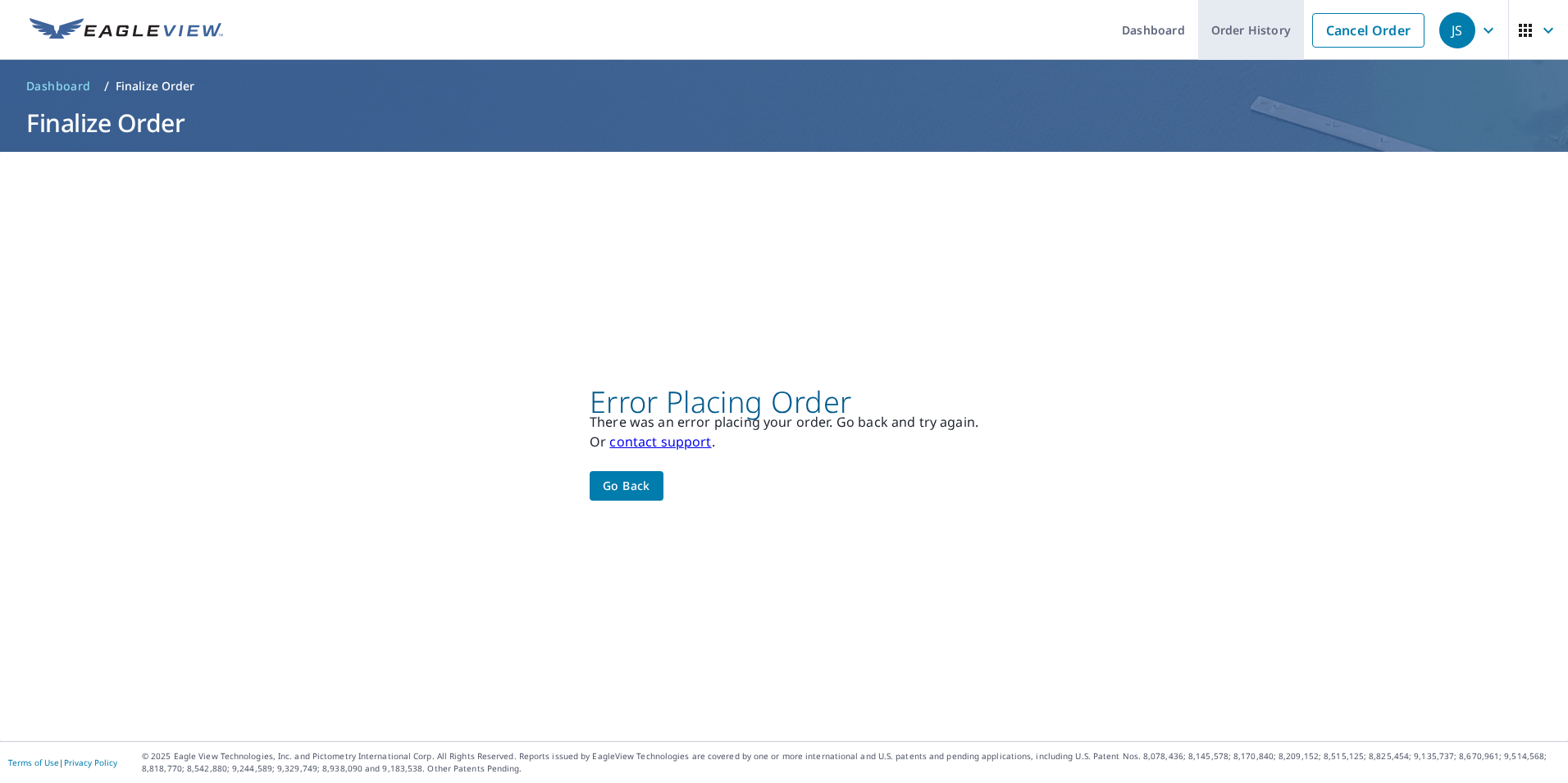
click at [1258, 25] on link "Order History" at bounding box center [1251, 30] width 106 height 60
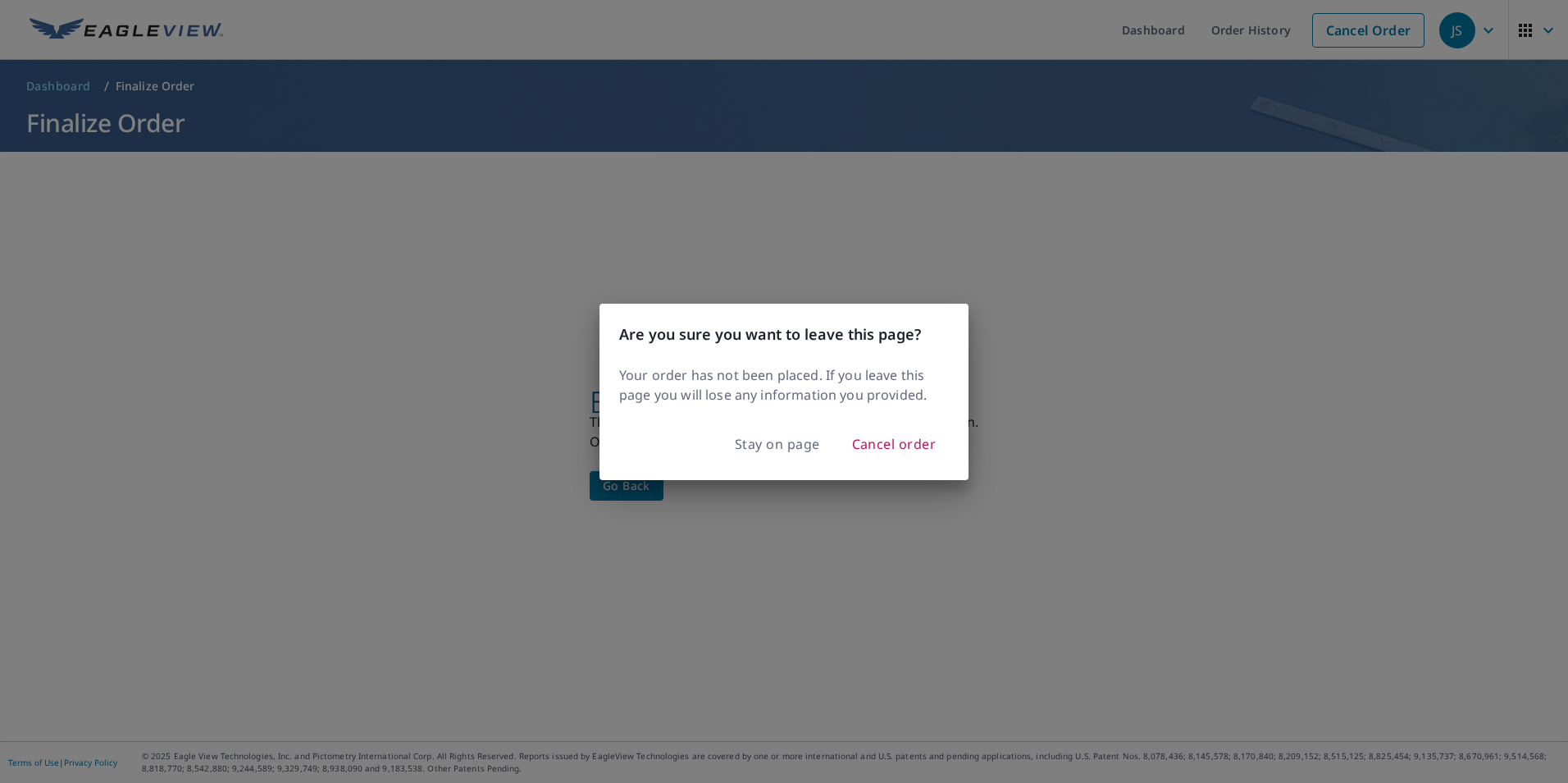
click at [1351, 331] on div "Are you sure you want to leave this page? Your order has not been placed. If yo…" at bounding box center [784, 392] width 1568 height 783
